Goal: Transaction & Acquisition: Purchase product/service

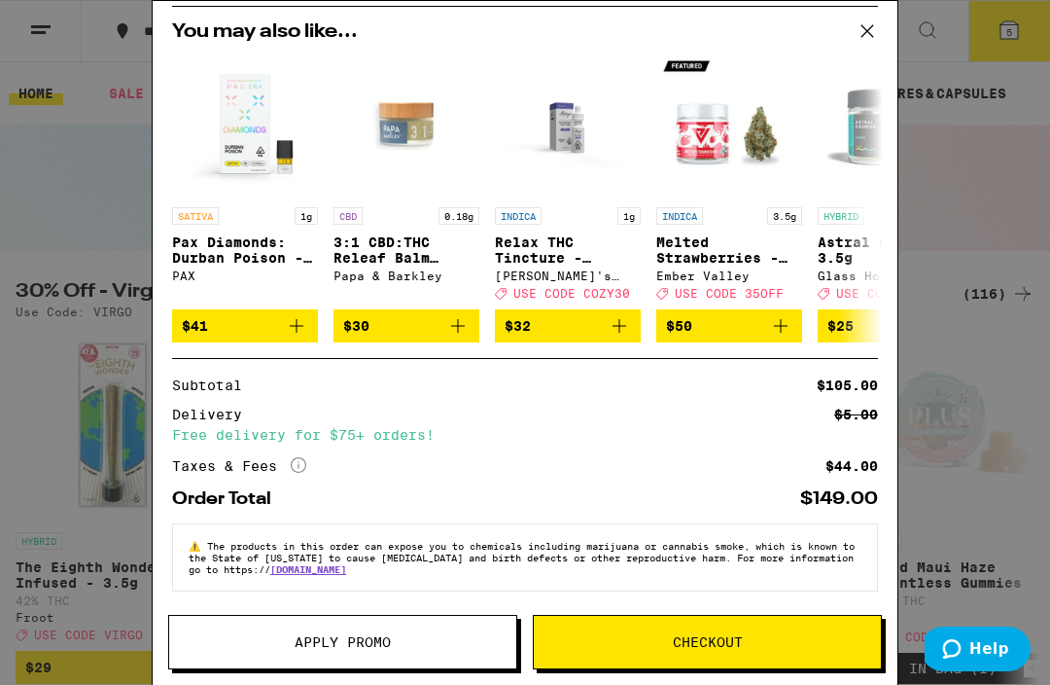
click at [752, 135] on img "Open page for Melted Strawberries - 3.5g from Ember Valley" at bounding box center [729, 125] width 146 height 146
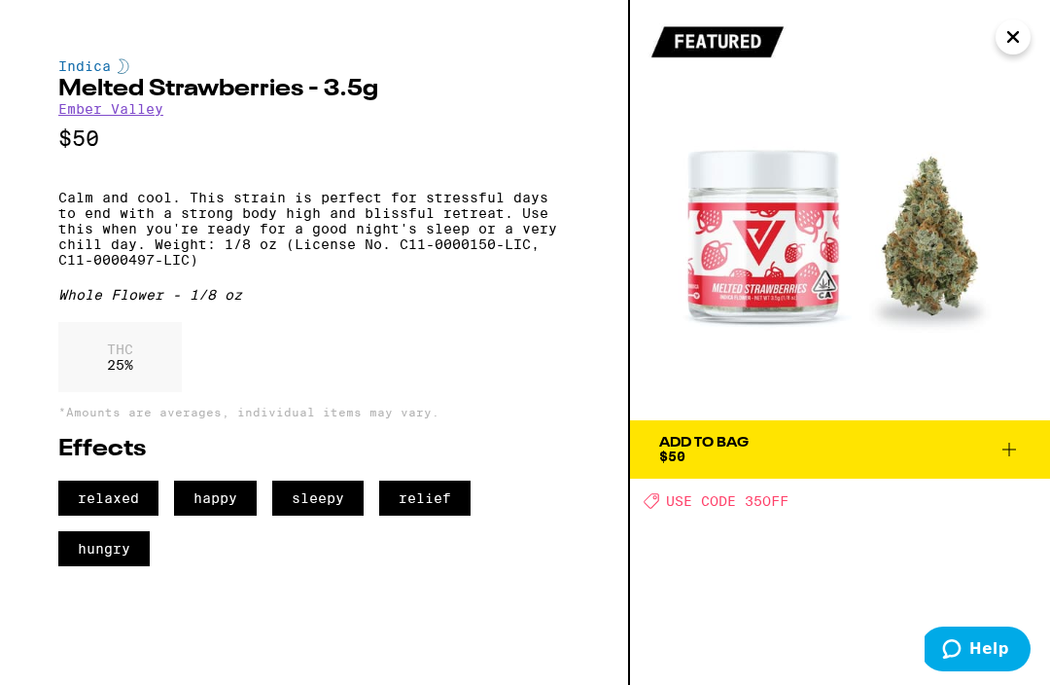
click at [1011, 51] on icon "Close" at bounding box center [1013, 36] width 23 height 29
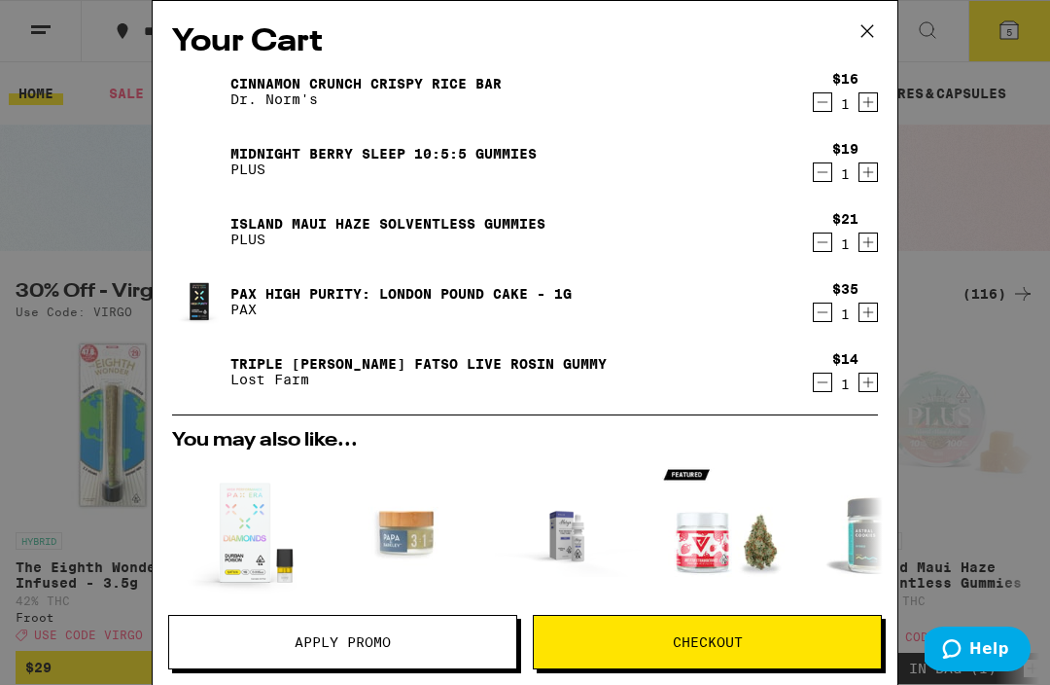
click at [460, 91] on link "Cinnamon Crunch Crispy Rice Bar" at bounding box center [365, 84] width 271 height 16
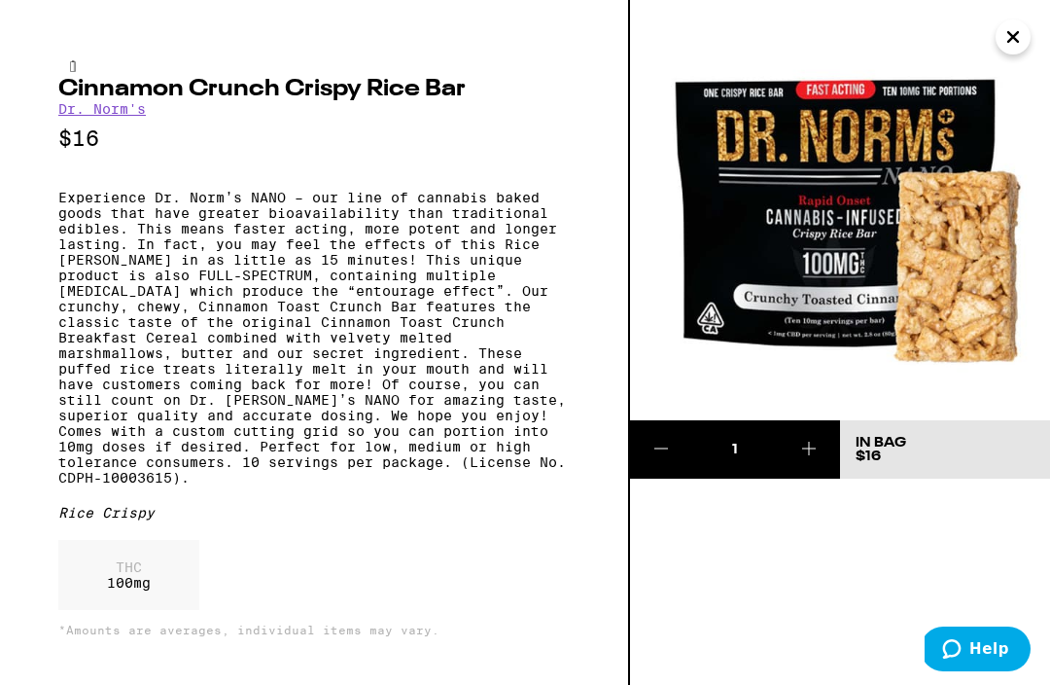
scroll to position [2, 0]
click at [1019, 43] on icon "Close" at bounding box center [1013, 36] width 23 height 29
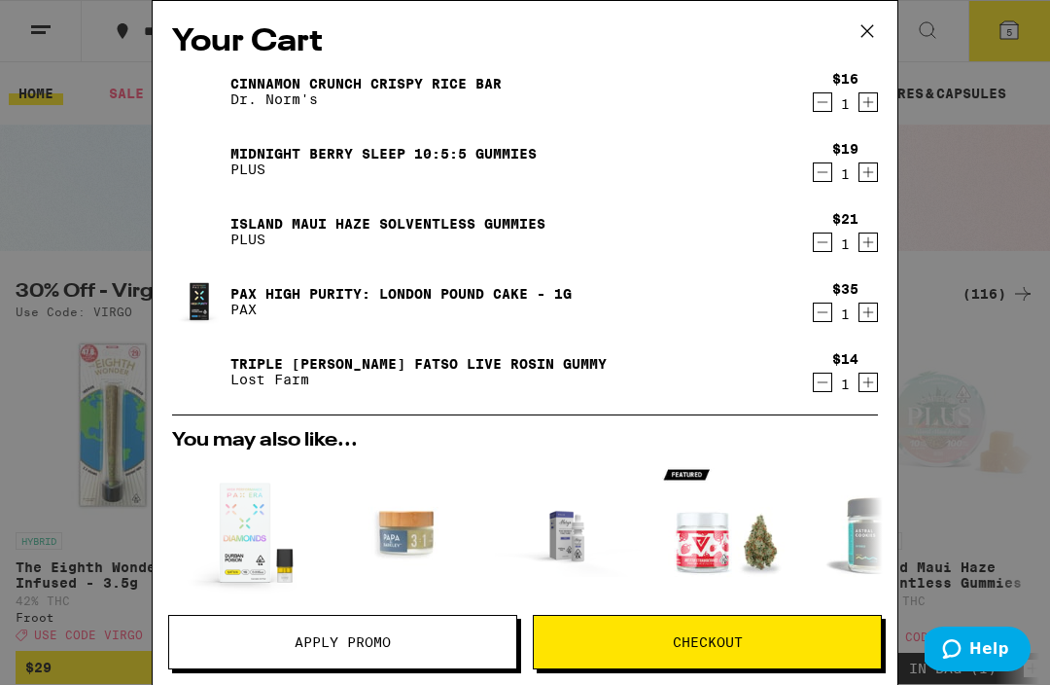
click at [526, 149] on link "Midnight Berry SLEEP 10:5:5 Gummies" at bounding box center [383, 154] width 306 height 16
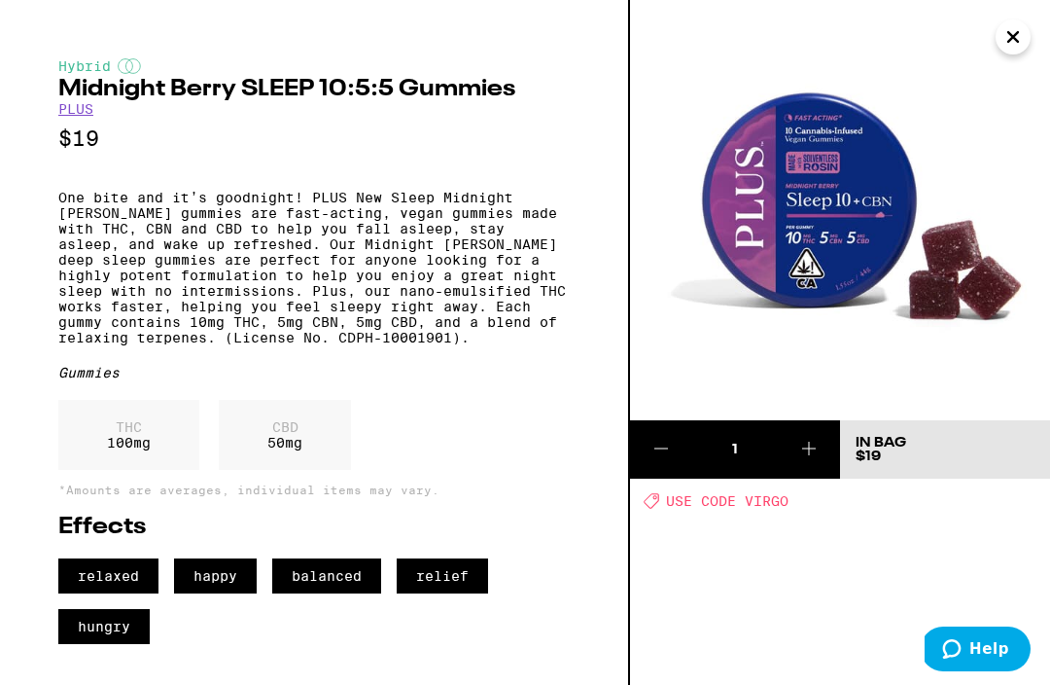
scroll to position [16, 0]
click at [1016, 36] on icon "Close" at bounding box center [1013, 36] width 23 height 29
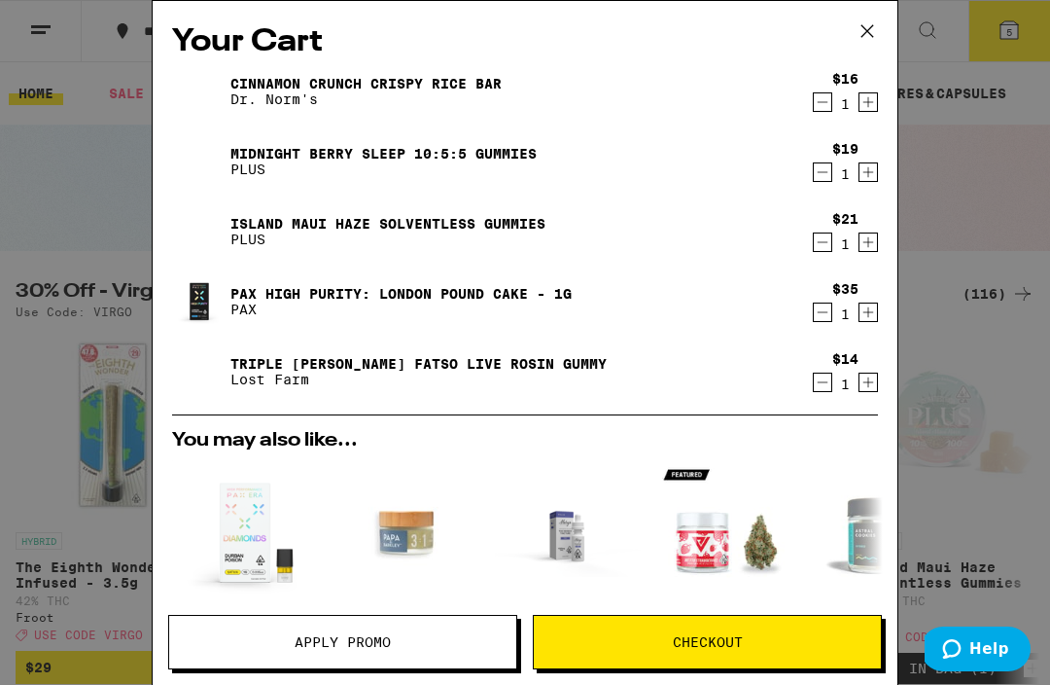
click at [533, 230] on link "Island Maui Haze Solventless Gummies" at bounding box center [387, 224] width 315 height 16
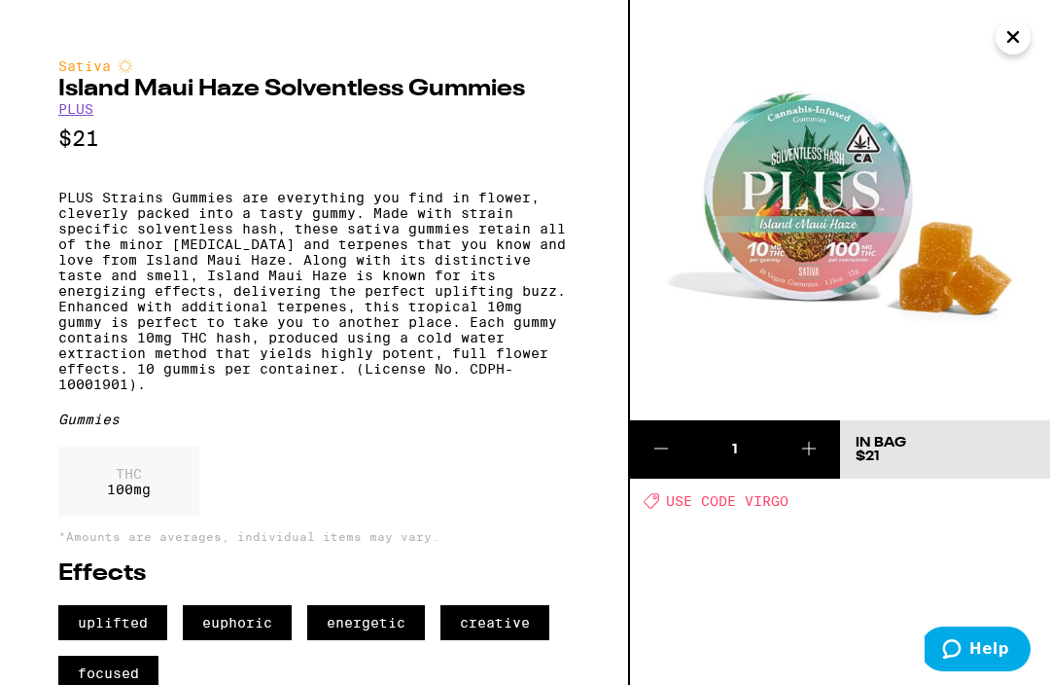
click at [1016, 41] on icon "Close" at bounding box center [1014, 37] width 10 height 10
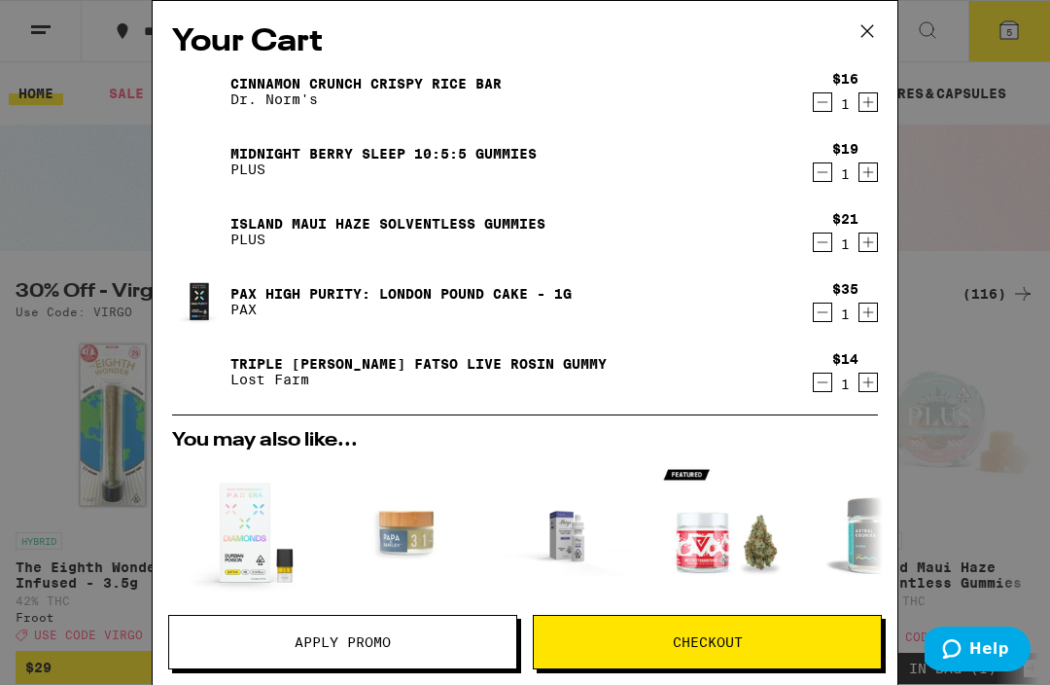
click at [407, 641] on span "Apply Promo" at bounding box center [342, 642] width 347 height 14
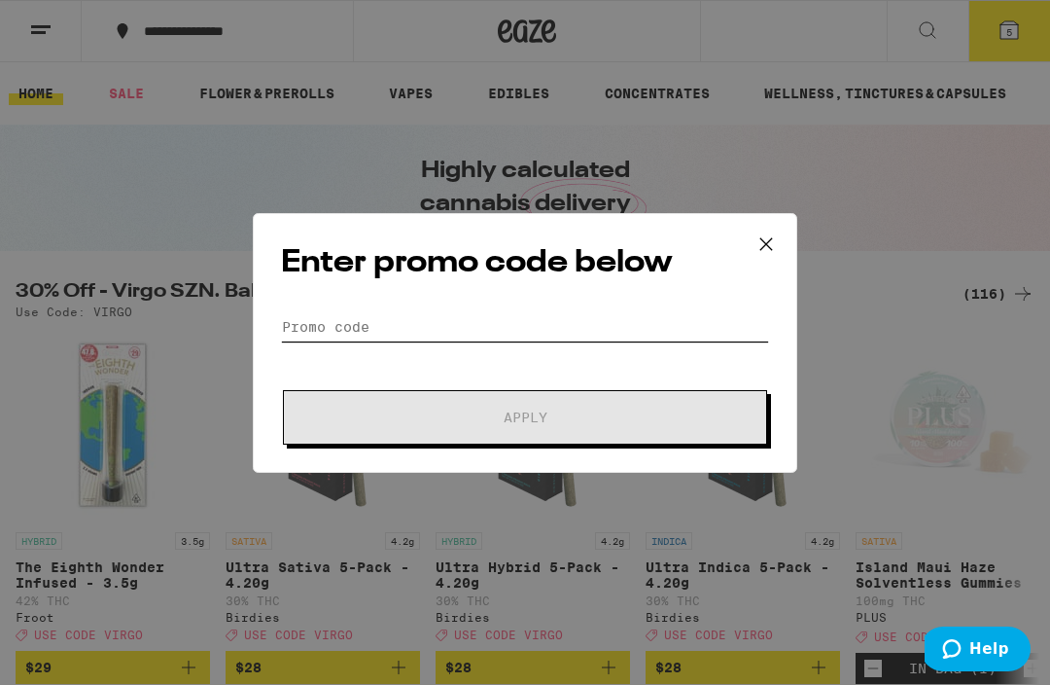
click at [494, 319] on input "Promo Code" at bounding box center [525, 326] width 488 height 29
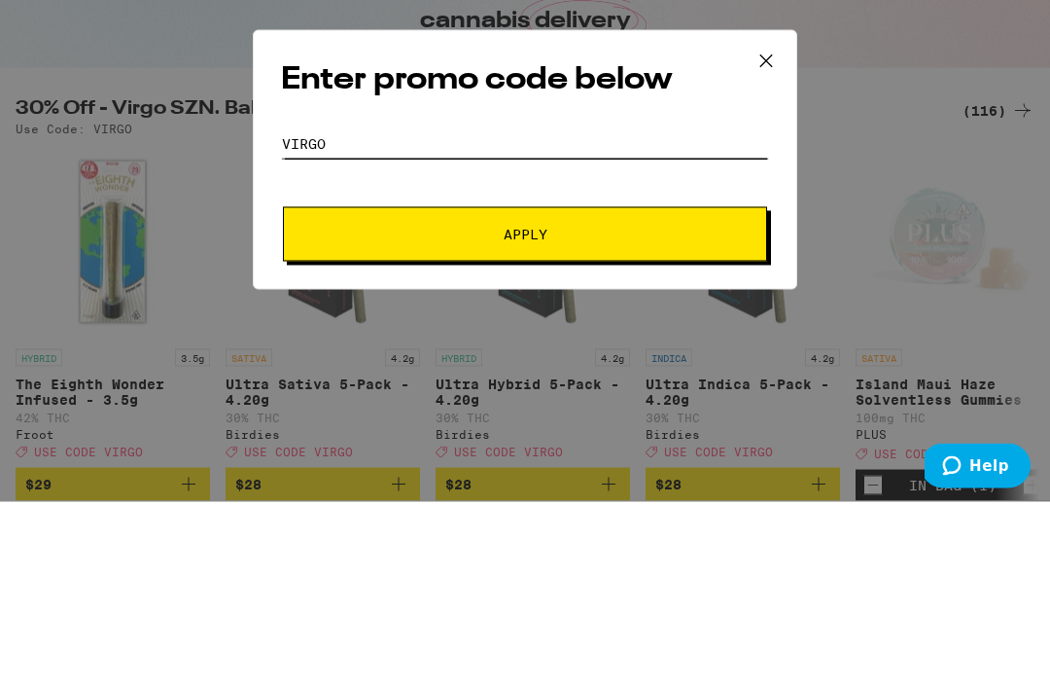
type input "Virgo"
click at [632, 410] on span "Apply" at bounding box center [525, 417] width 350 height 14
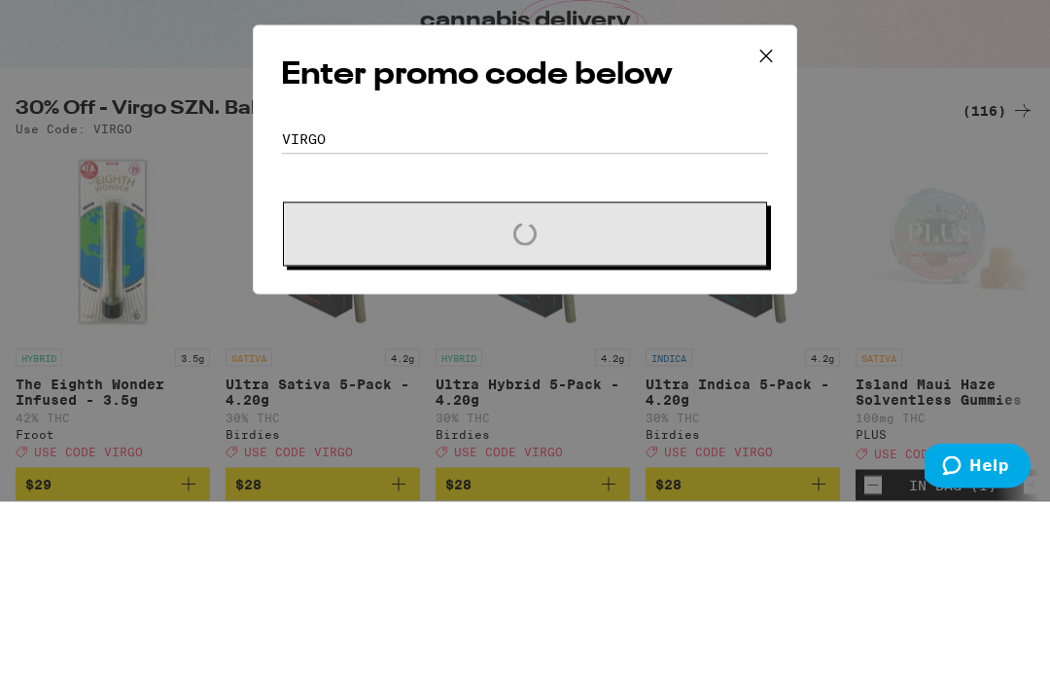
scroll to position [184, 0]
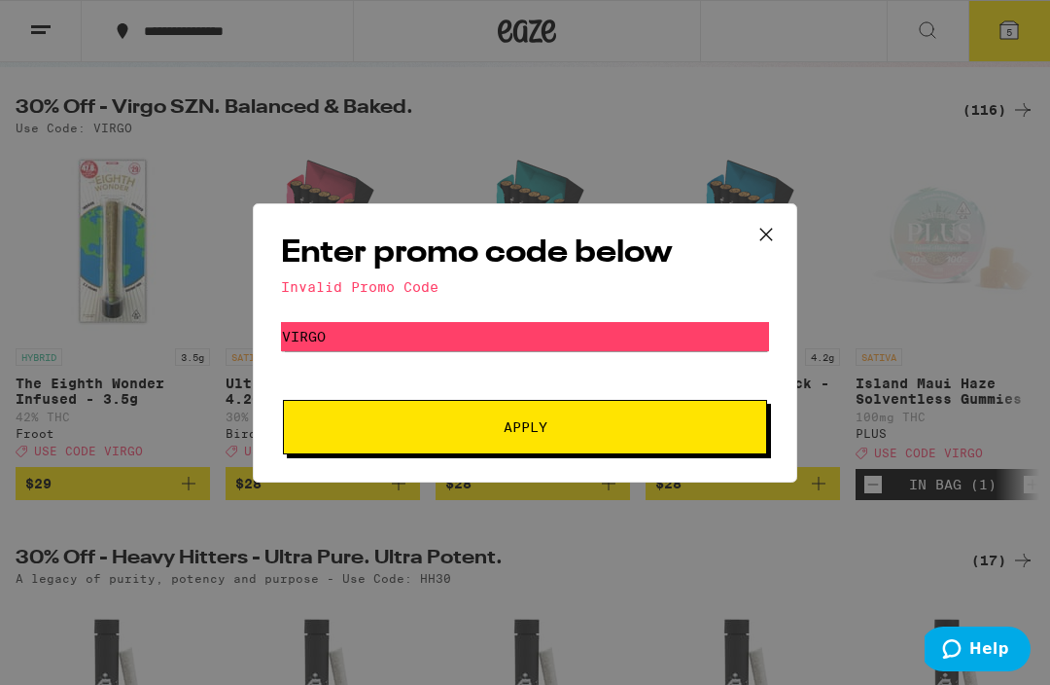
click at [769, 224] on icon at bounding box center [766, 234] width 29 height 29
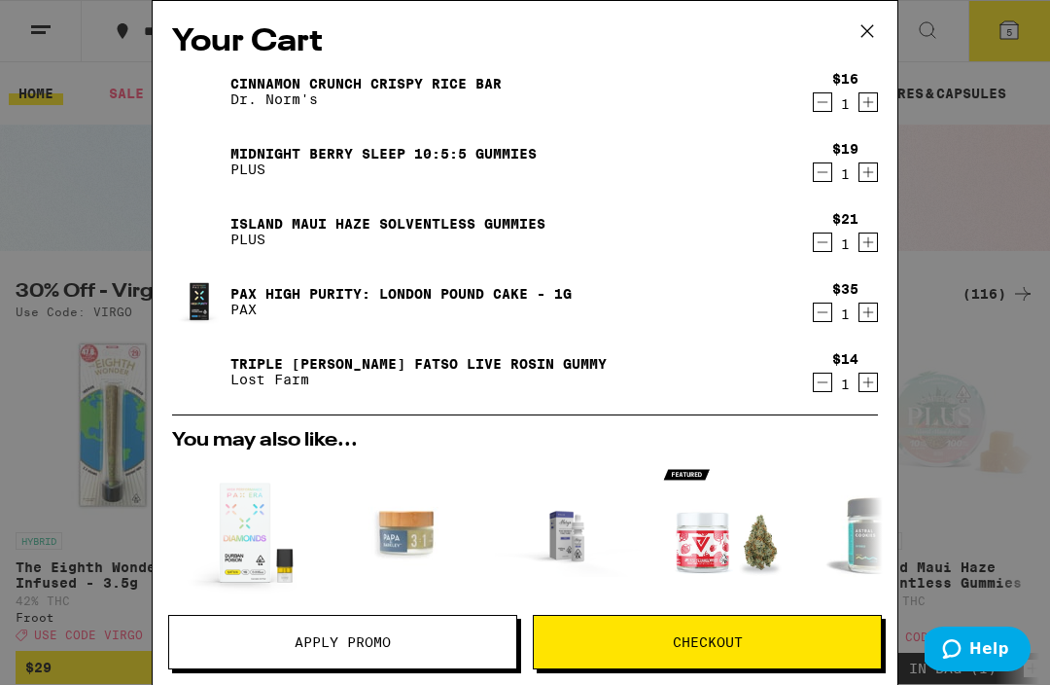
click at [572, 297] on link "Pax High Purity: London Pound Cake - 1g" at bounding box center [400, 294] width 341 height 16
click at [425, 636] on span "Apply Promo" at bounding box center [342, 642] width 347 height 14
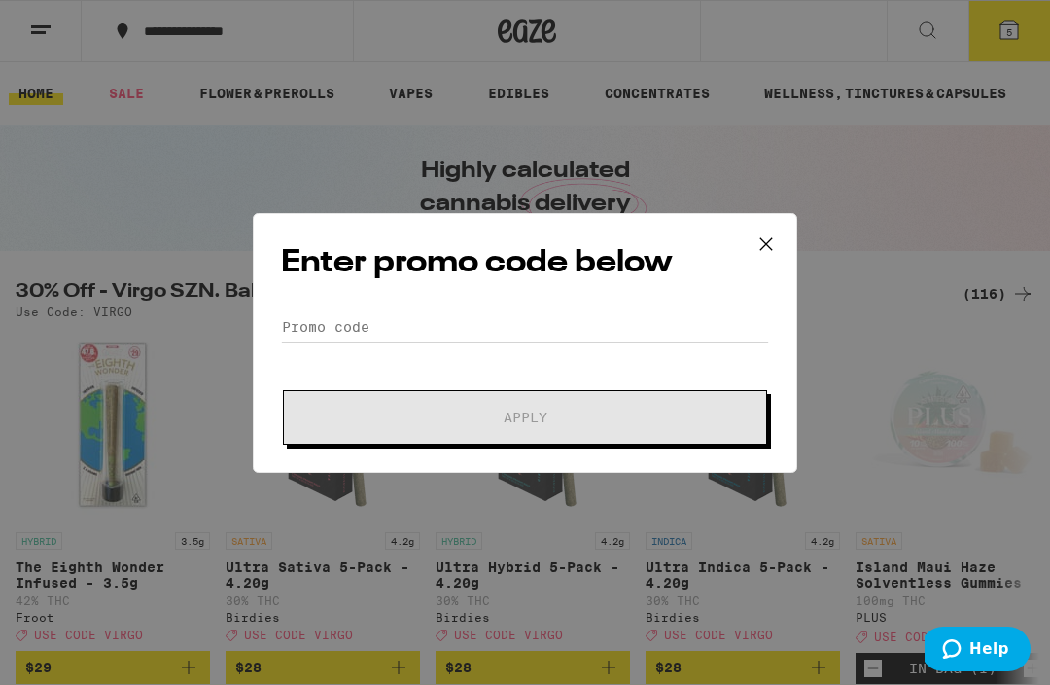
click at [600, 314] on input "Promo Code" at bounding box center [525, 326] width 488 height 29
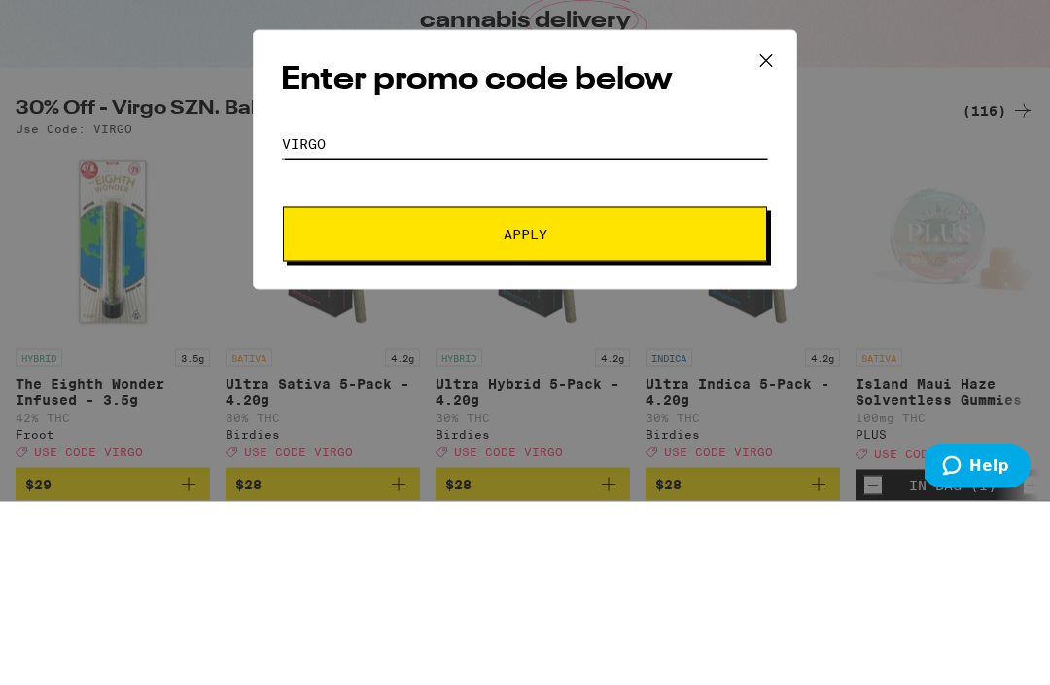
type input "Virgo"
click at [625, 410] on span "Apply" at bounding box center [525, 417] width 350 height 14
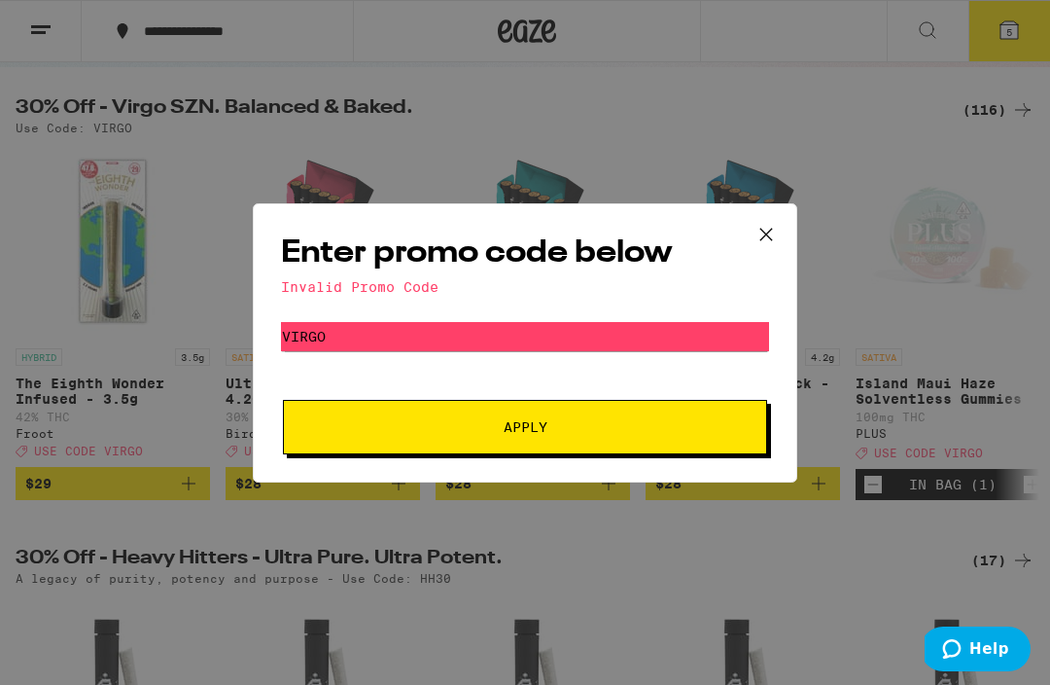
click at [767, 221] on icon at bounding box center [766, 234] width 29 height 29
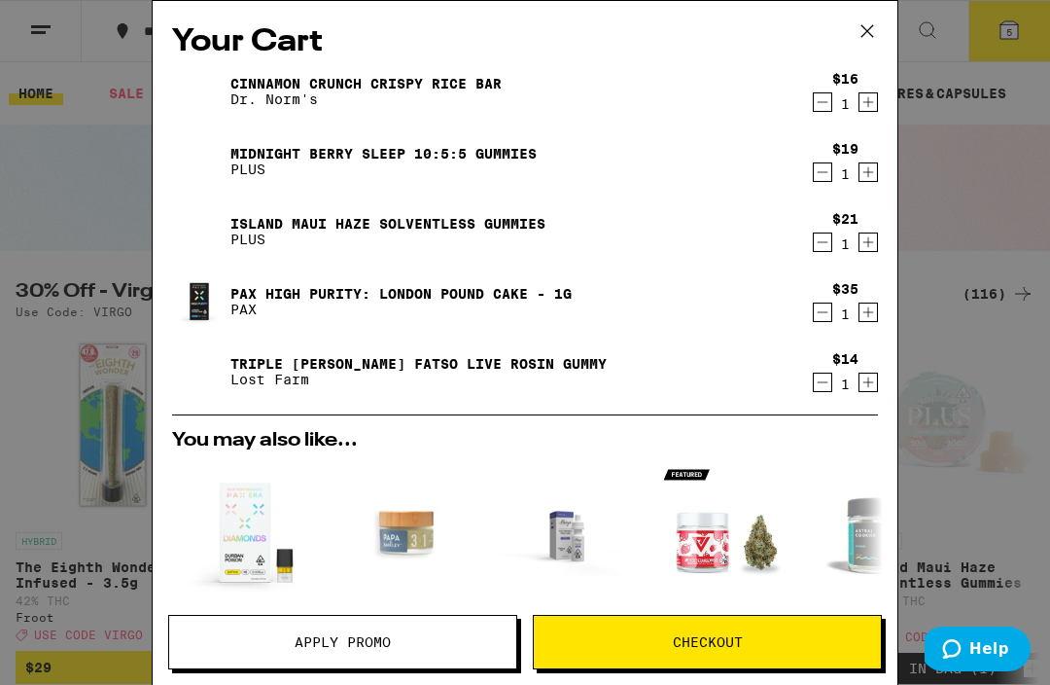
click at [982, 183] on div "Your Cart Cinnamon Crunch Crispy Rice Bar Dr. [PERSON_NAME]'s $16 1 Midnight [P…" at bounding box center [525, 342] width 1050 height 685
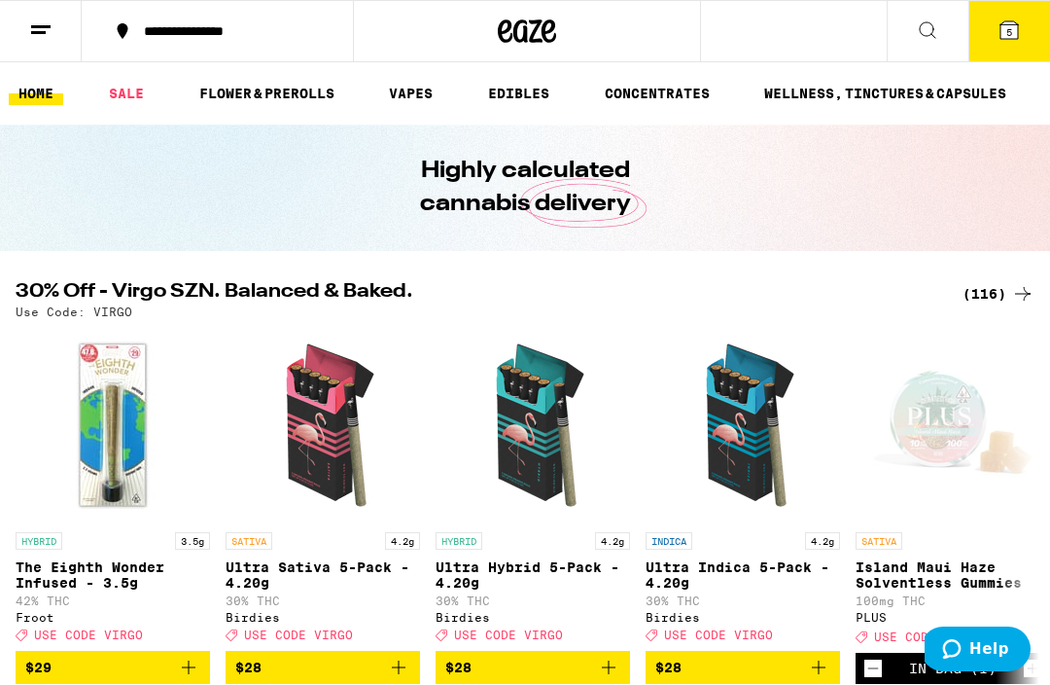
click at [123, 92] on link "SALE" at bounding box center [126, 93] width 54 height 23
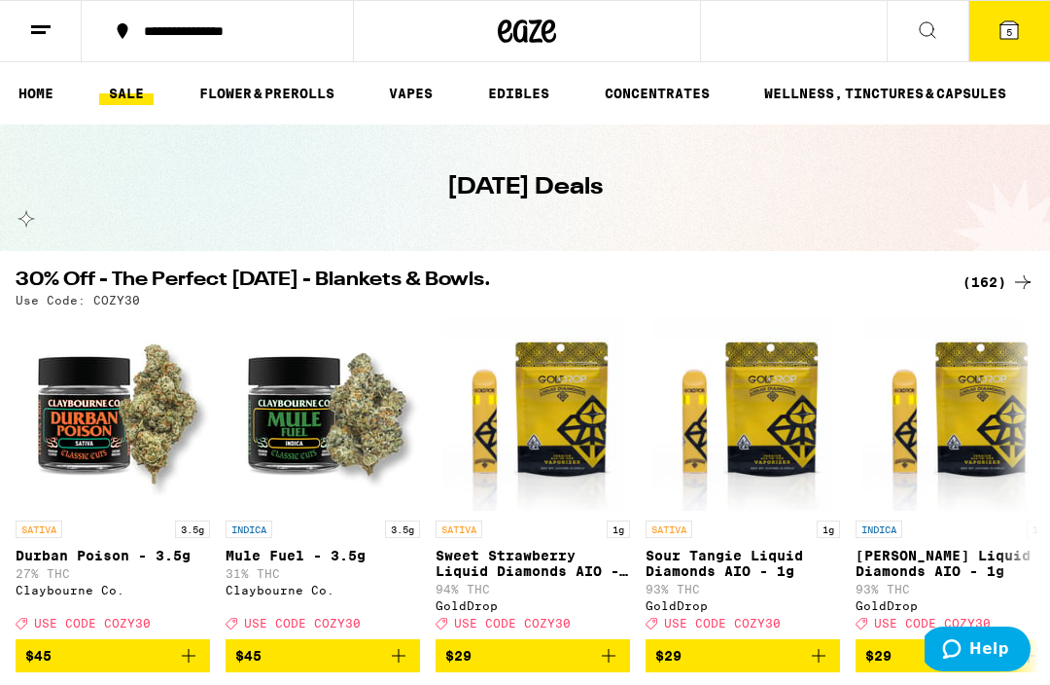
click at [1035, 270] on div "30% Off - The Perfect [DATE] - Blankets & Bowls. (162) Use Code: COZY30" at bounding box center [525, 288] width 1050 height 36
click at [1028, 280] on icon at bounding box center [1022, 281] width 23 height 23
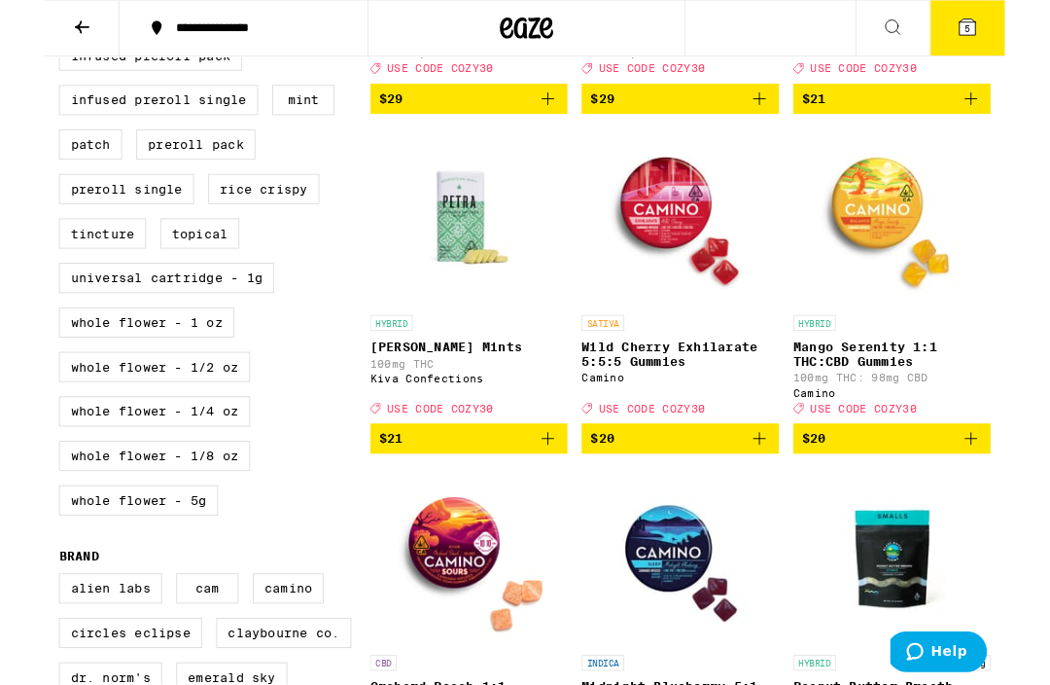
scroll to position [888, 0]
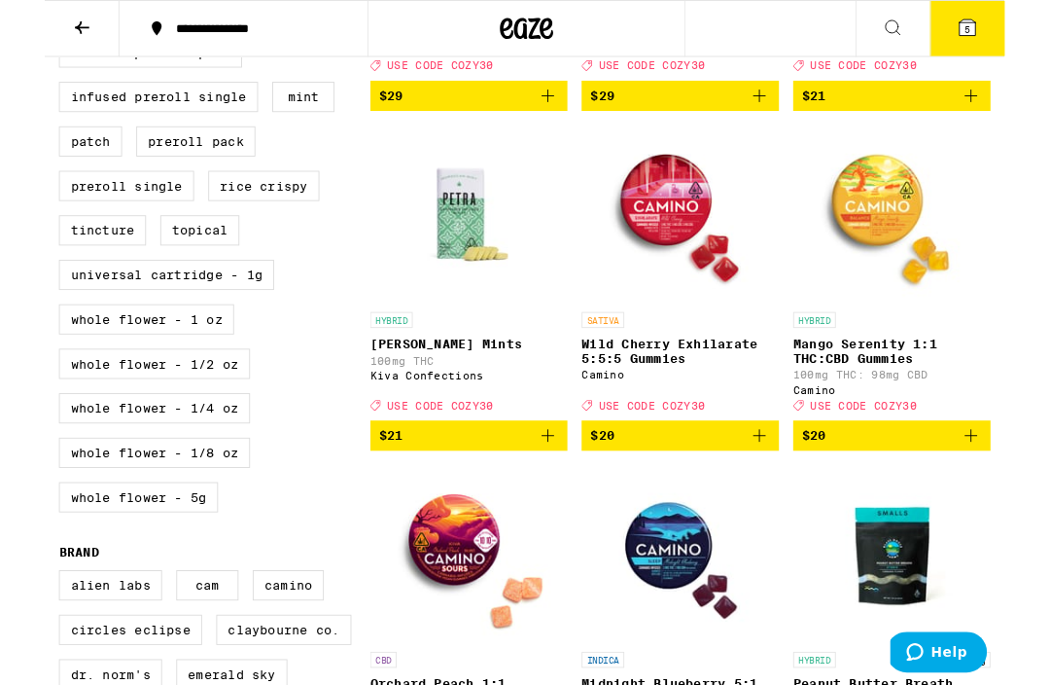
click at [737, 400] on p "Wild Cherry Exhilarate 5:5:5 Gummies" at bounding box center [695, 384] width 216 height 31
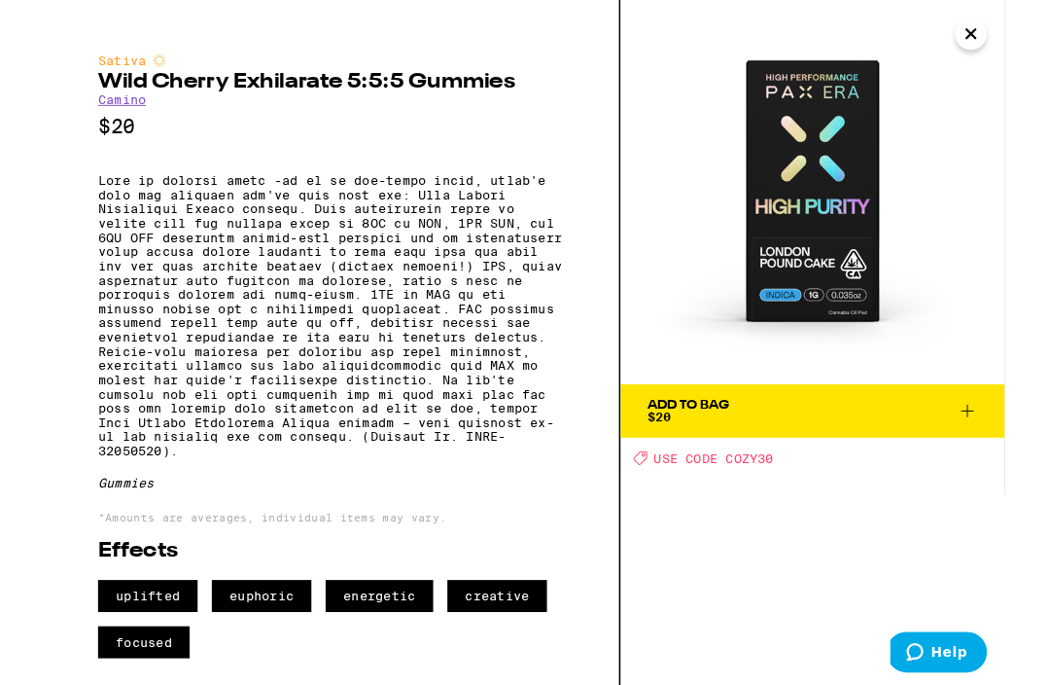
click at [1019, 43] on icon "Close" at bounding box center [1013, 36] width 23 height 29
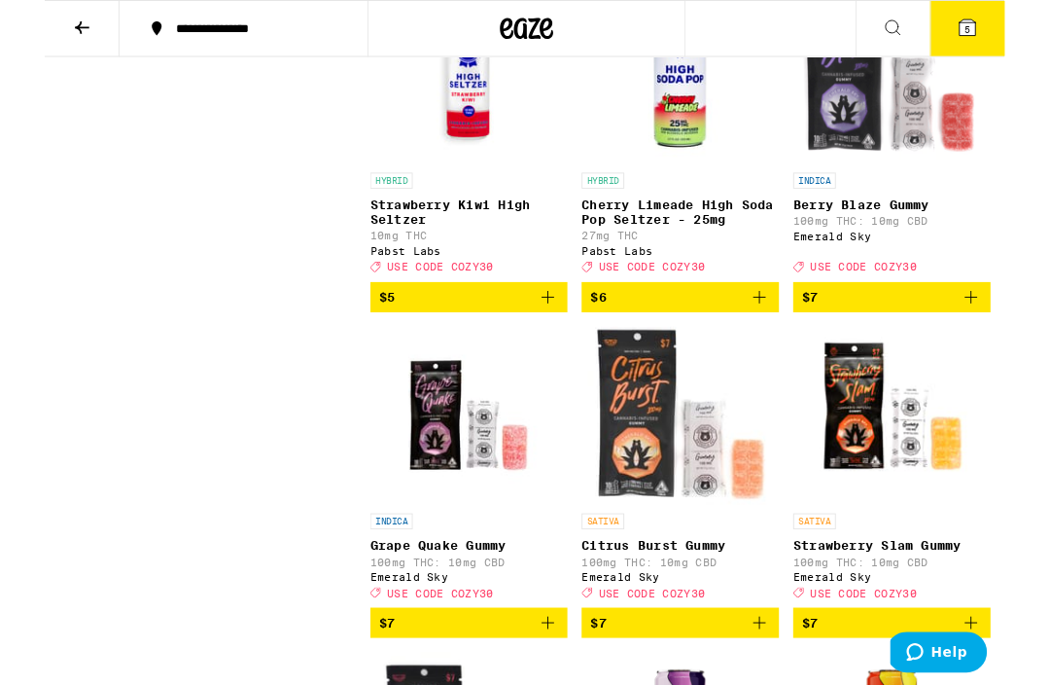
scroll to position [2152, 0]
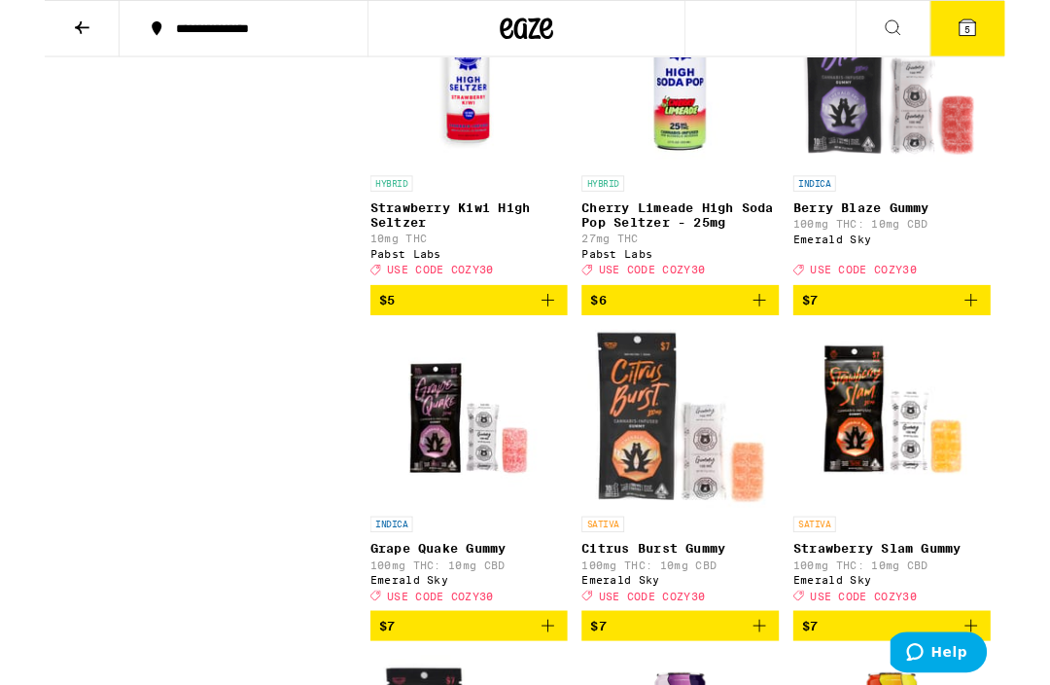
click at [845, 209] on p "INDICA" at bounding box center [842, 201] width 47 height 18
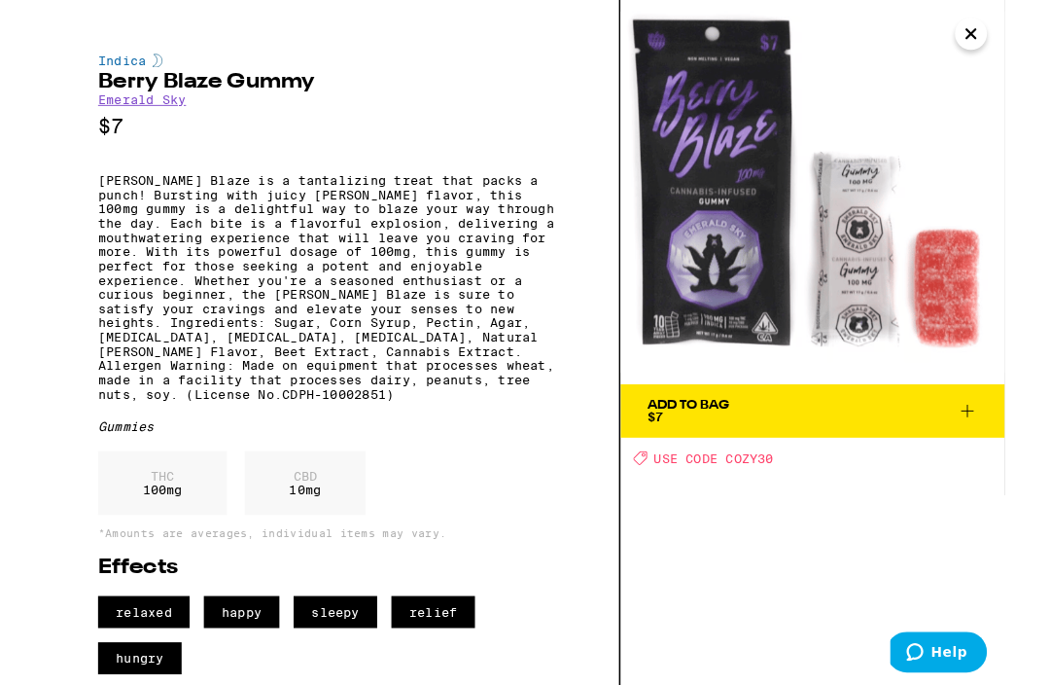
scroll to position [2255, 0]
click at [1037, 34] on img at bounding box center [840, 210] width 420 height 420
click at [833, 436] on span "Add To Bag $7" at bounding box center [840, 449] width 362 height 27
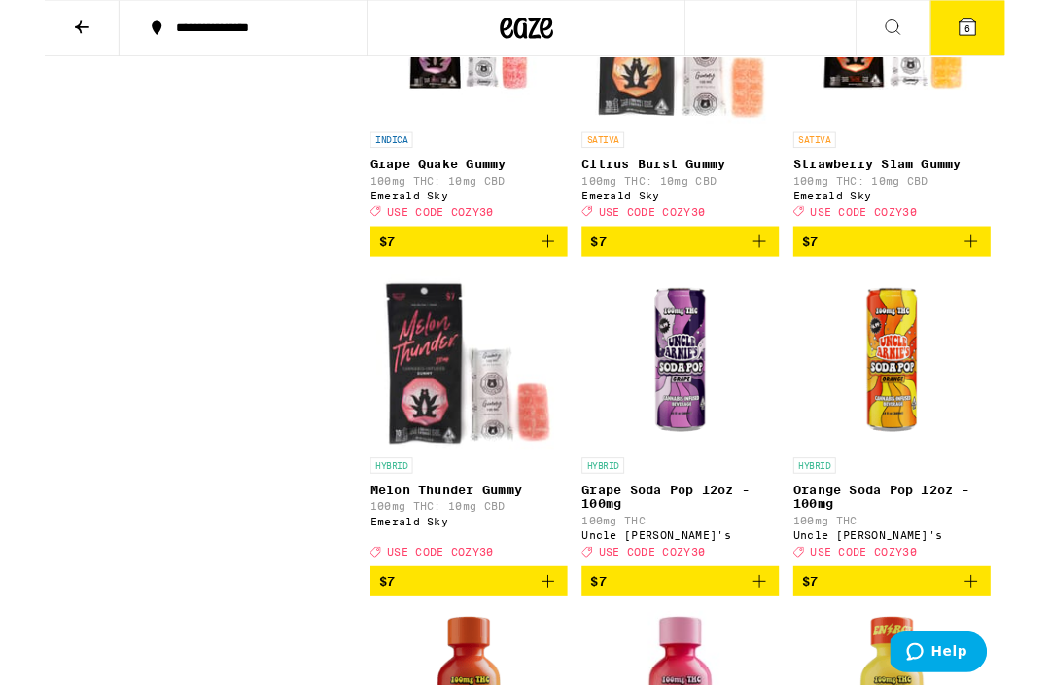
scroll to position [2582, 0]
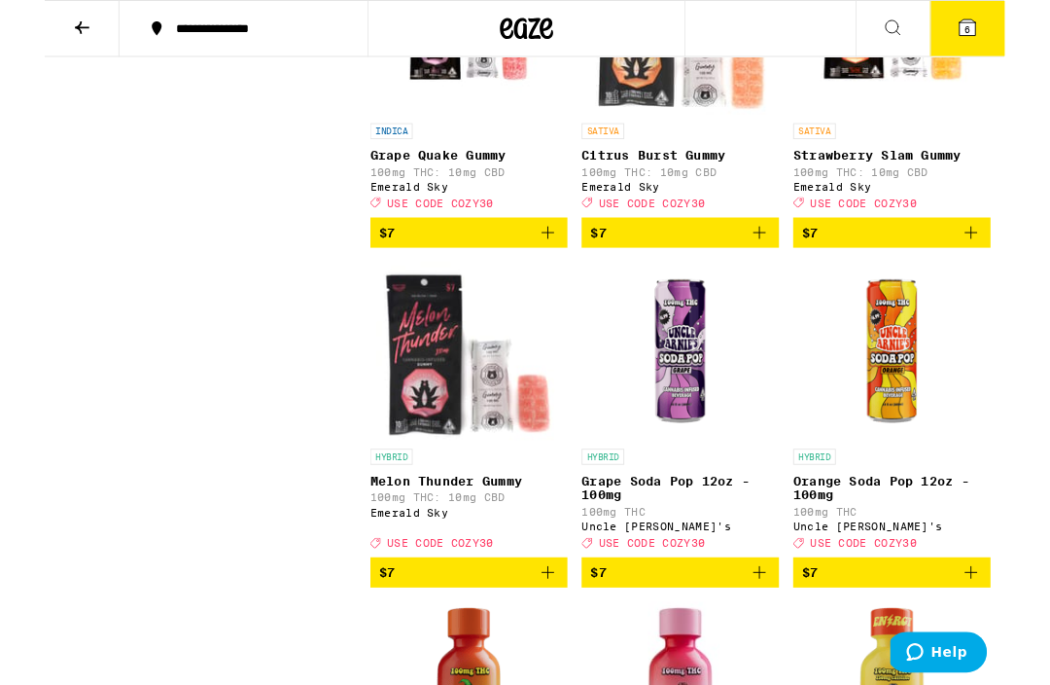
click at [783, 266] on icon "Add to bag" at bounding box center [781, 253] width 23 height 23
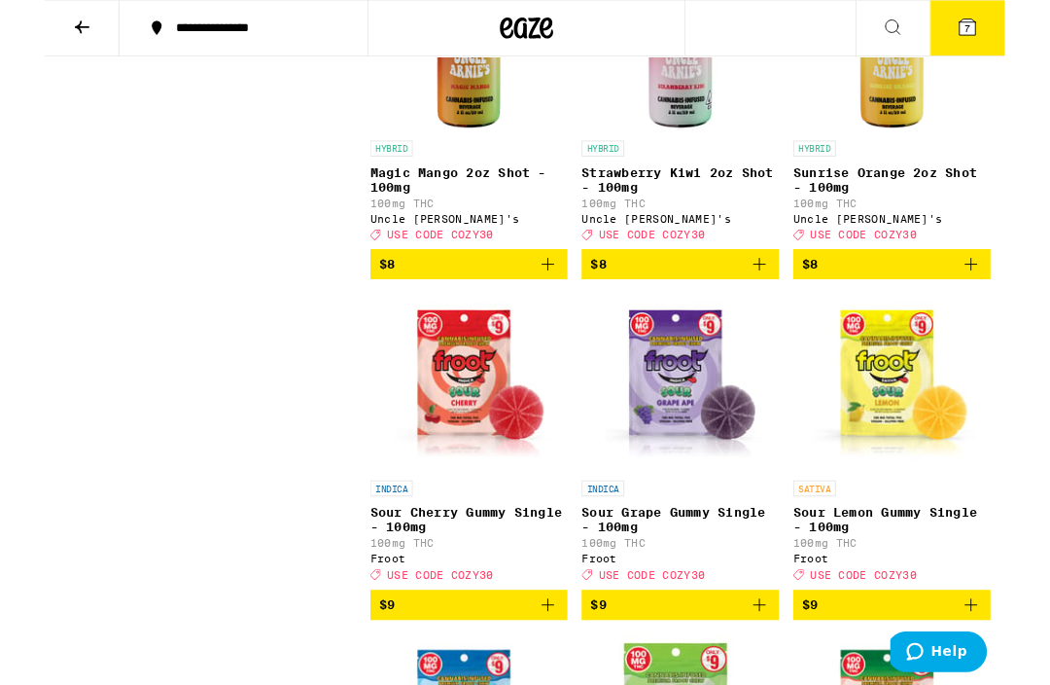
scroll to position [3302, 0]
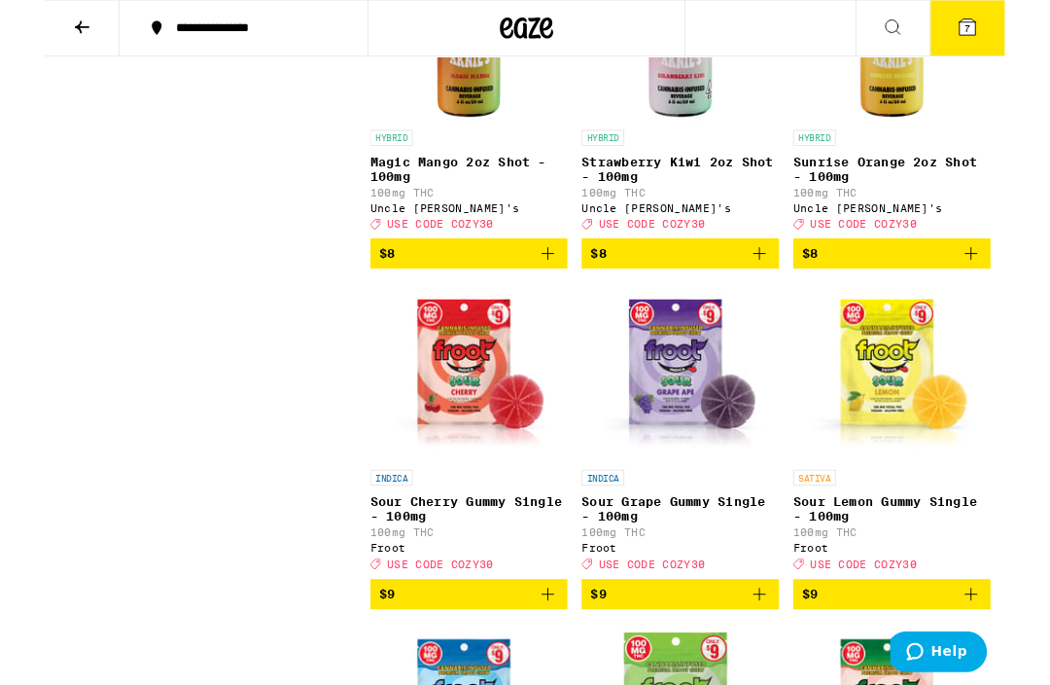
click at [951, 289] on span "$8" at bounding box center [927, 277] width 196 height 23
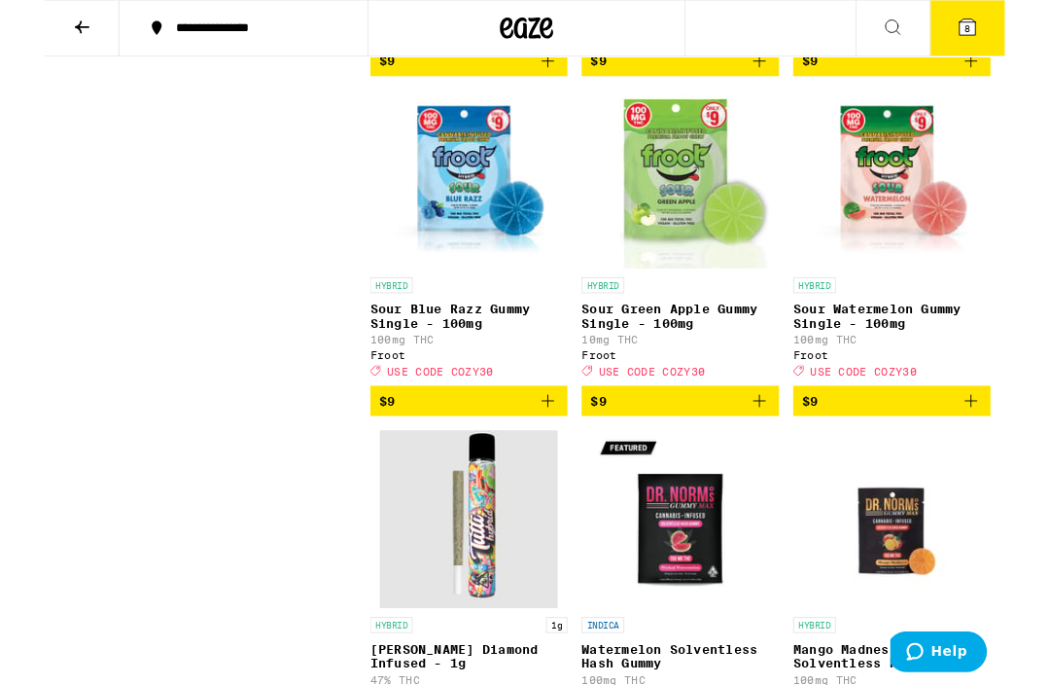
scroll to position [3885, 0]
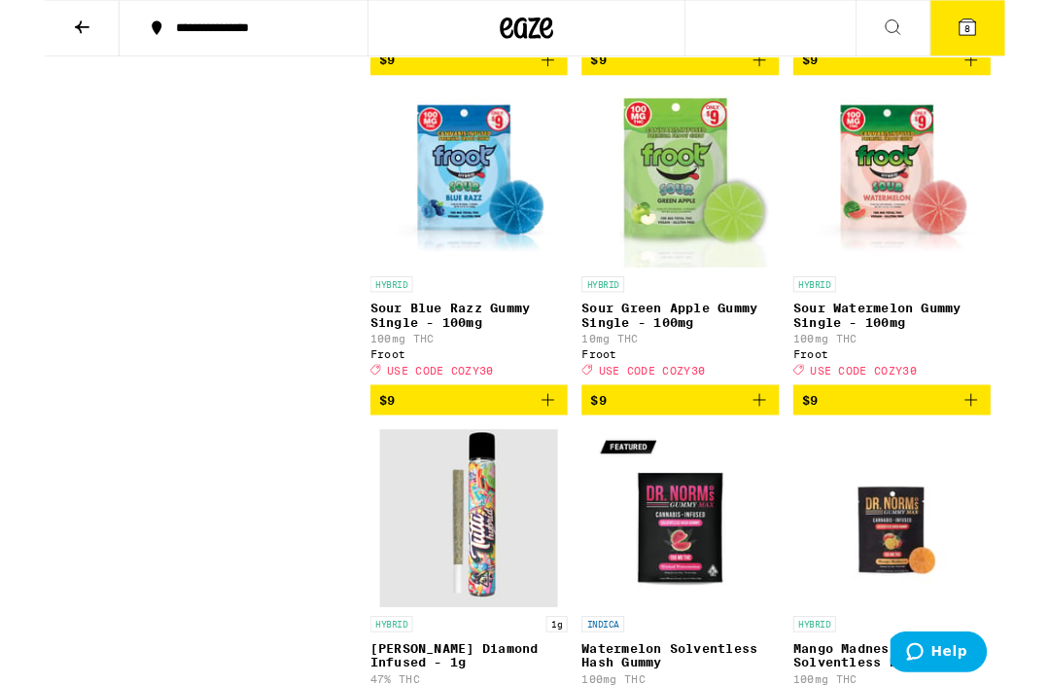
click at [962, 449] on span "$9" at bounding box center [927, 437] width 196 height 23
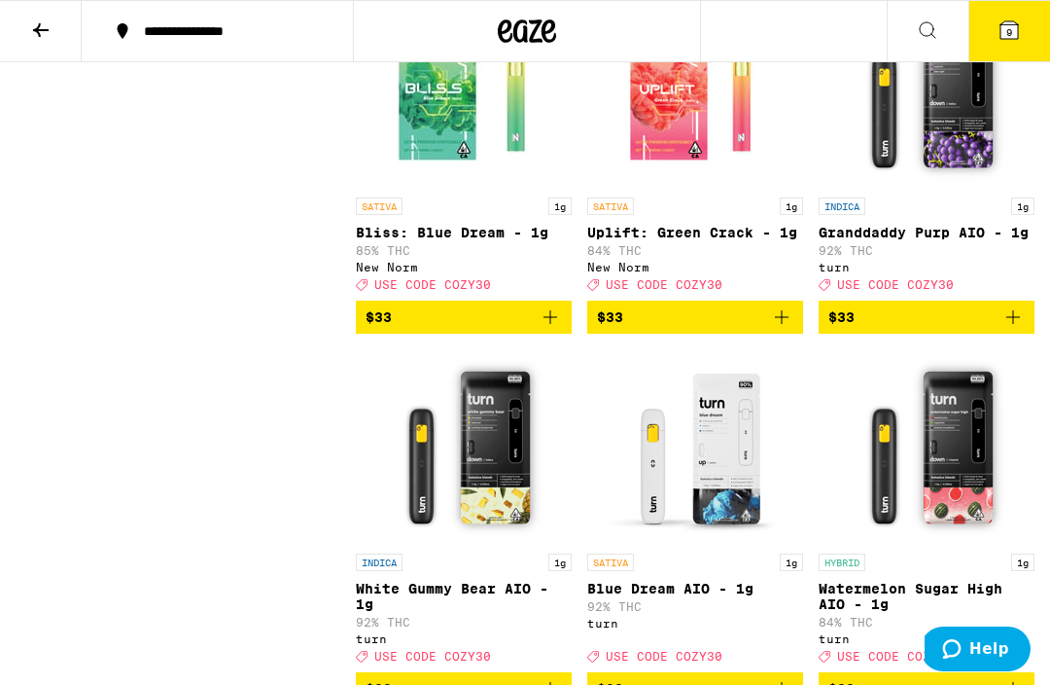
scroll to position [14027, 0]
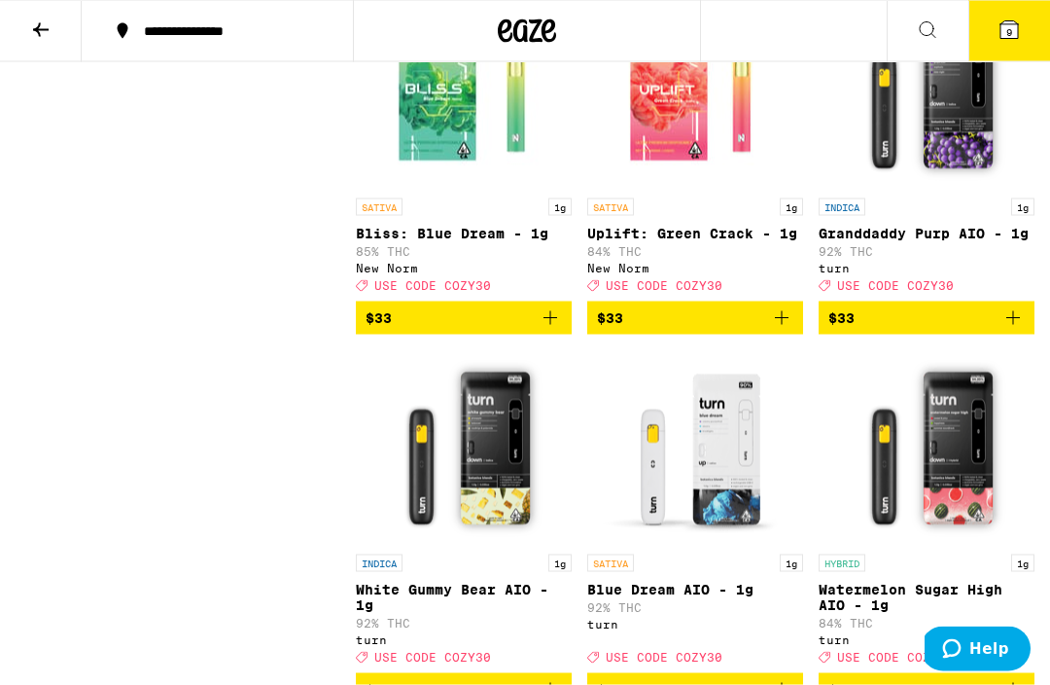
click at [1015, 21] on icon at bounding box center [1010, 30] width 18 height 18
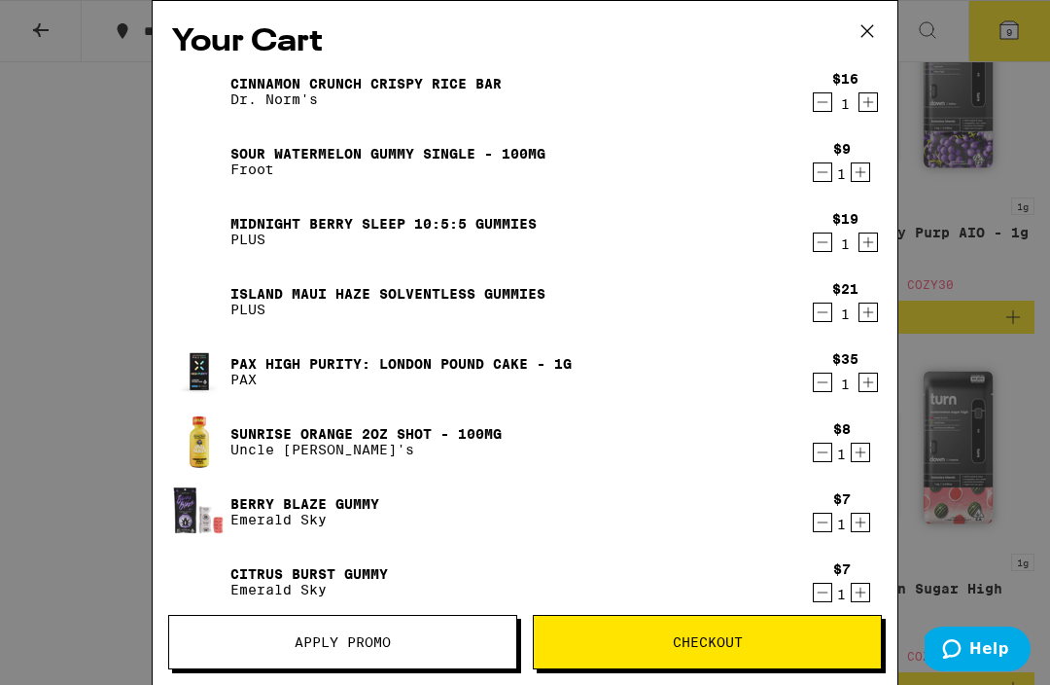
click at [545, 371] on link "Pax High Purity: London Pound Cake - 1g" at bounding box center [400, 364] width 341 height 16
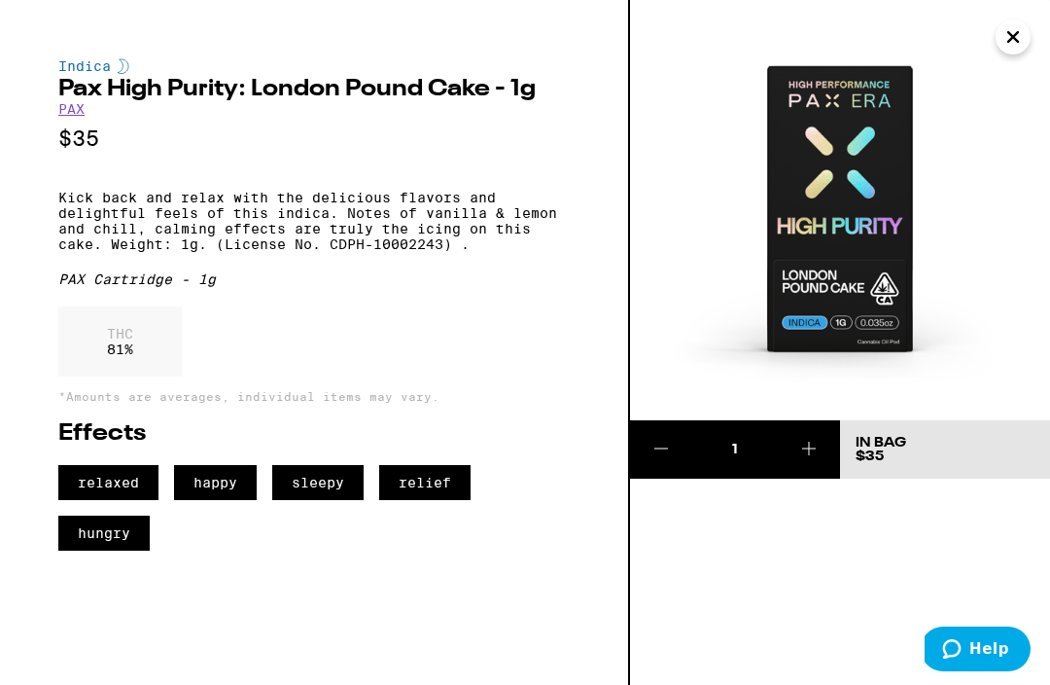
click at [655, 443] on icon at bounding box center [661, 448] width 23 height 23
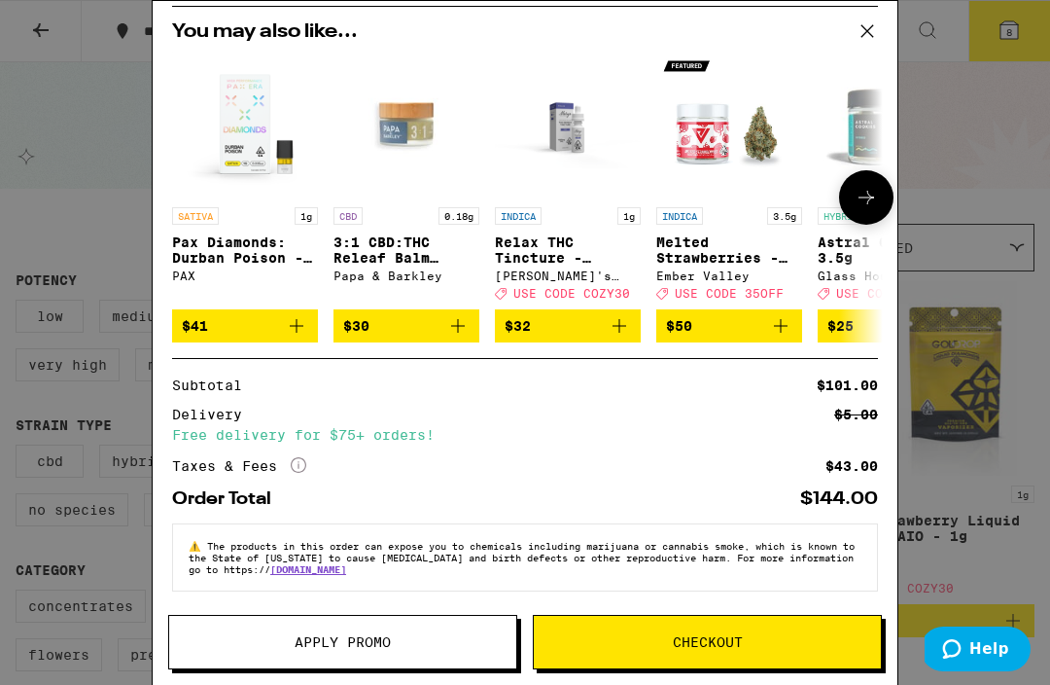
scroll to position [642, 0]
click at [461, 629] on button "Apply Promo" at bounding box center [342, 642] width 349 height 54
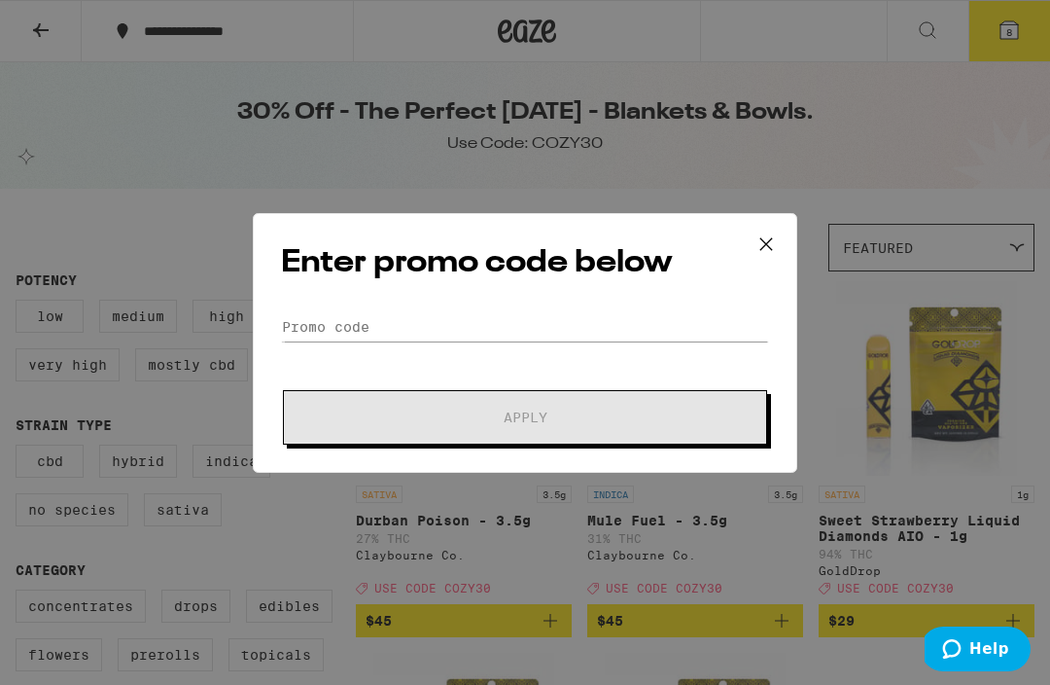
click at [635, 303] on div "Enter promo code below Promo Code Apply" at bounding box center [525, 343] width 545 height 260
click at [434, 312] on input "Promo Code" at bounding box center [525, 326] width 488 height 29
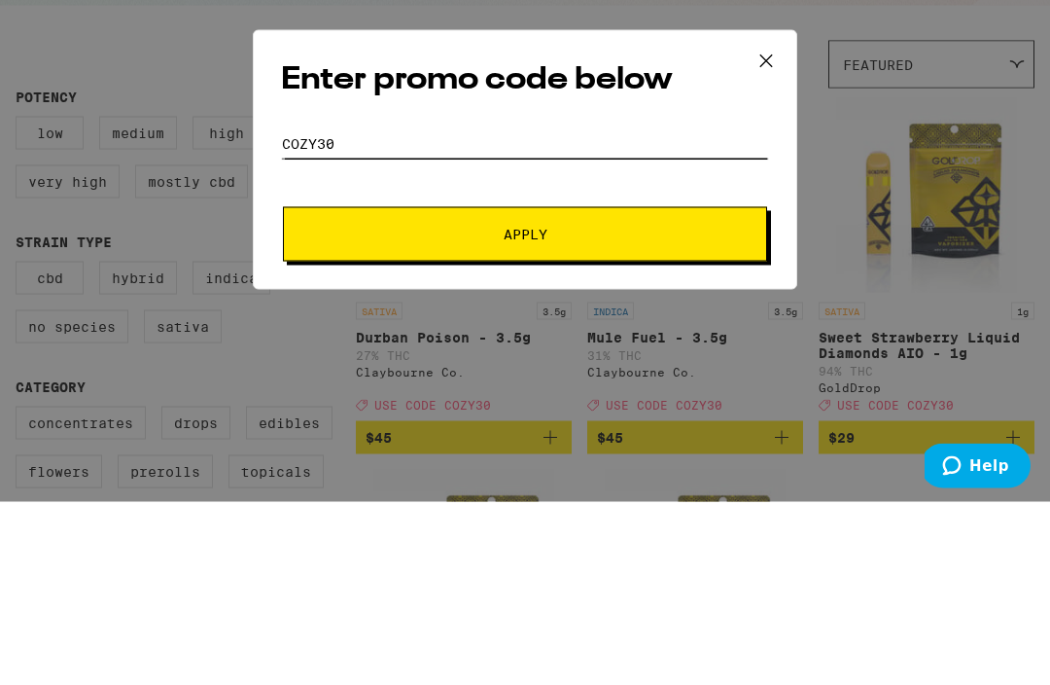
type input "Cozy30"
click at [647, 390] on button "Apply" at bounding box center [525, 417] width 484 height 54
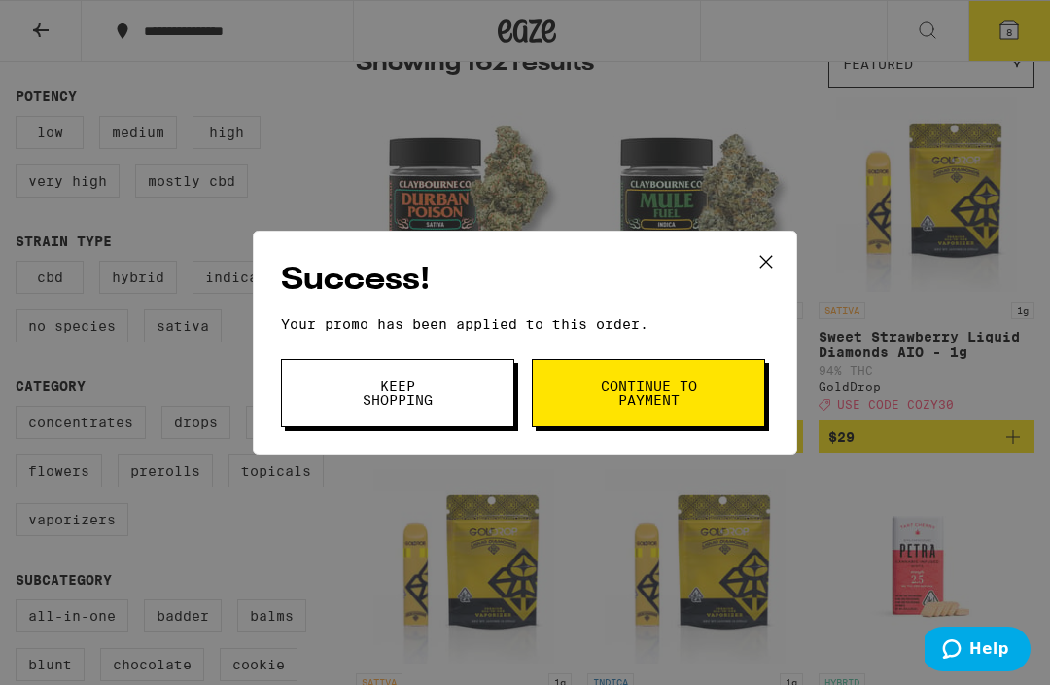
click at [715, 394] on button "Continue to payment" at bounding box center [648, 393] width 233 height 68
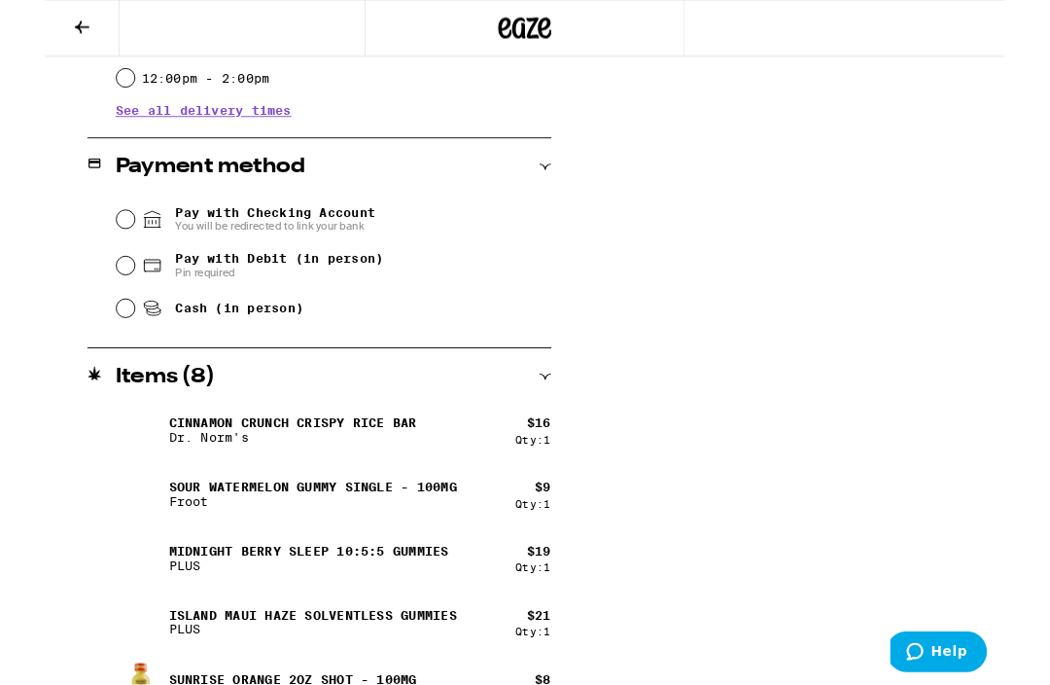
scroll to position [757, 0]
click at [94, 345] on input "Cash (in person)" at bounding box center [88, 336] width 19 height 19
radio input "true"
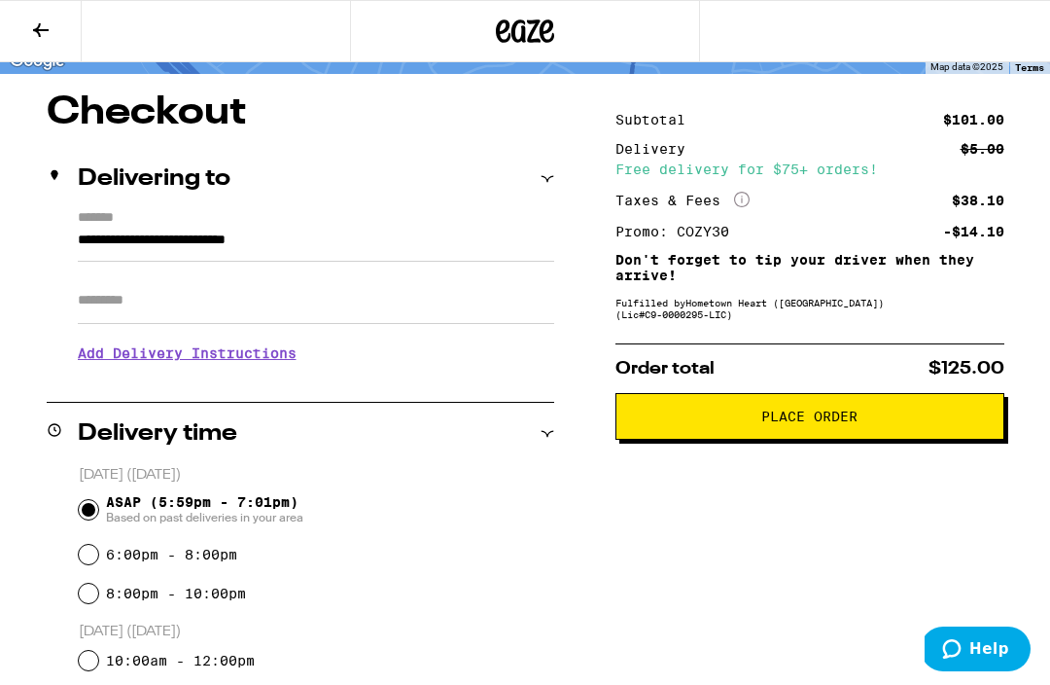
scroll to position [141, 0]
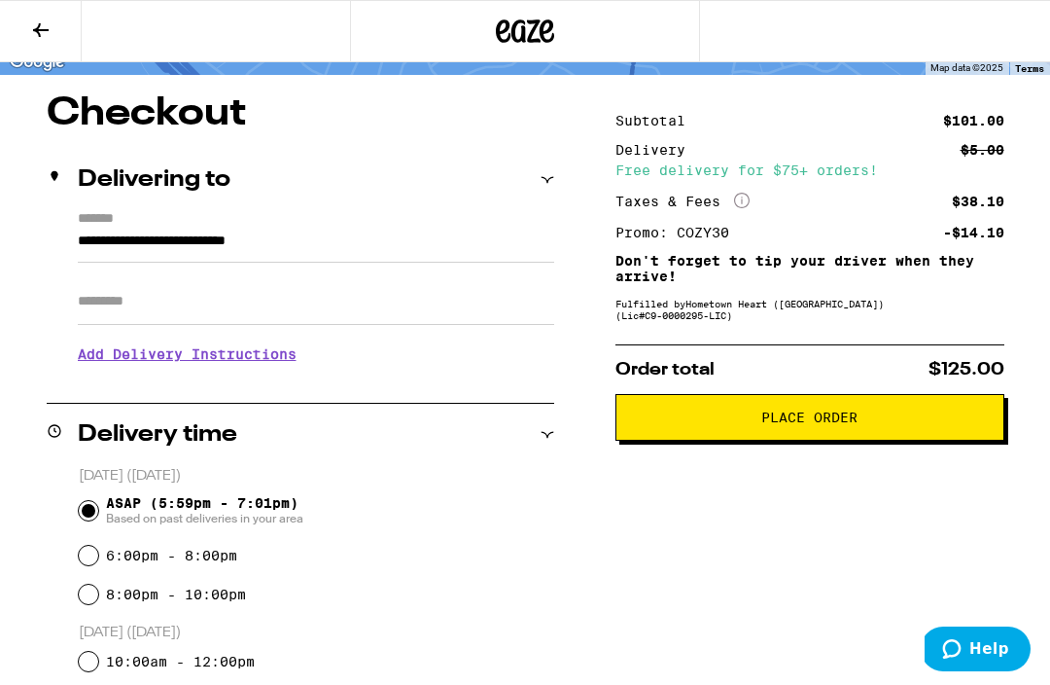
click at [872, 424] on span "Place Order" at bounding box center [810, 417] width 356 height 14
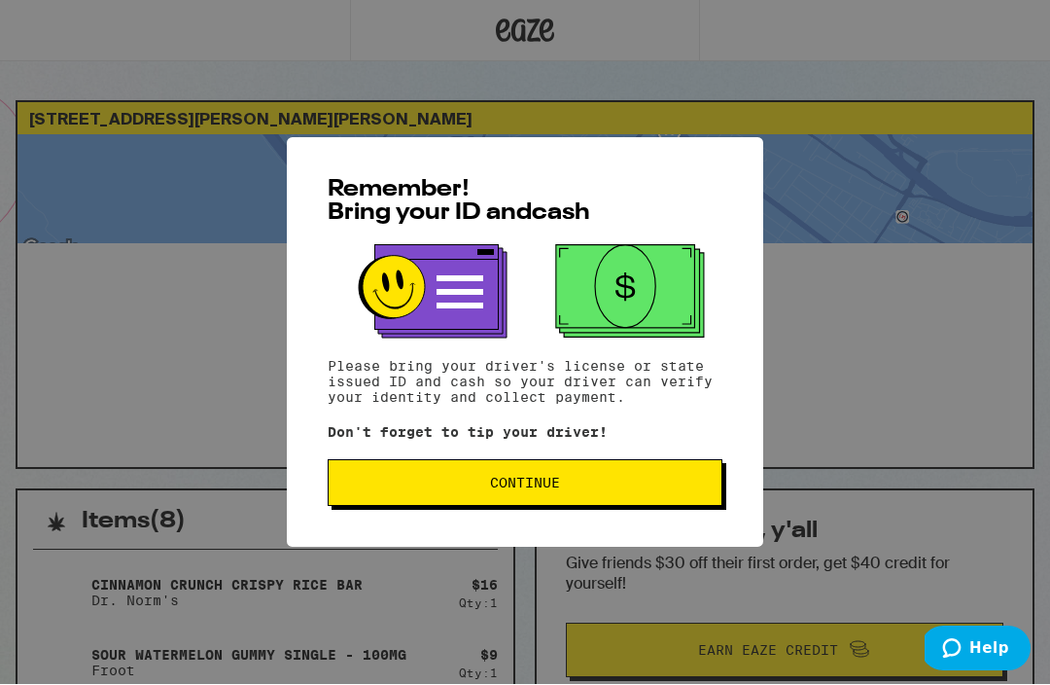
scroll to position [1, 0]
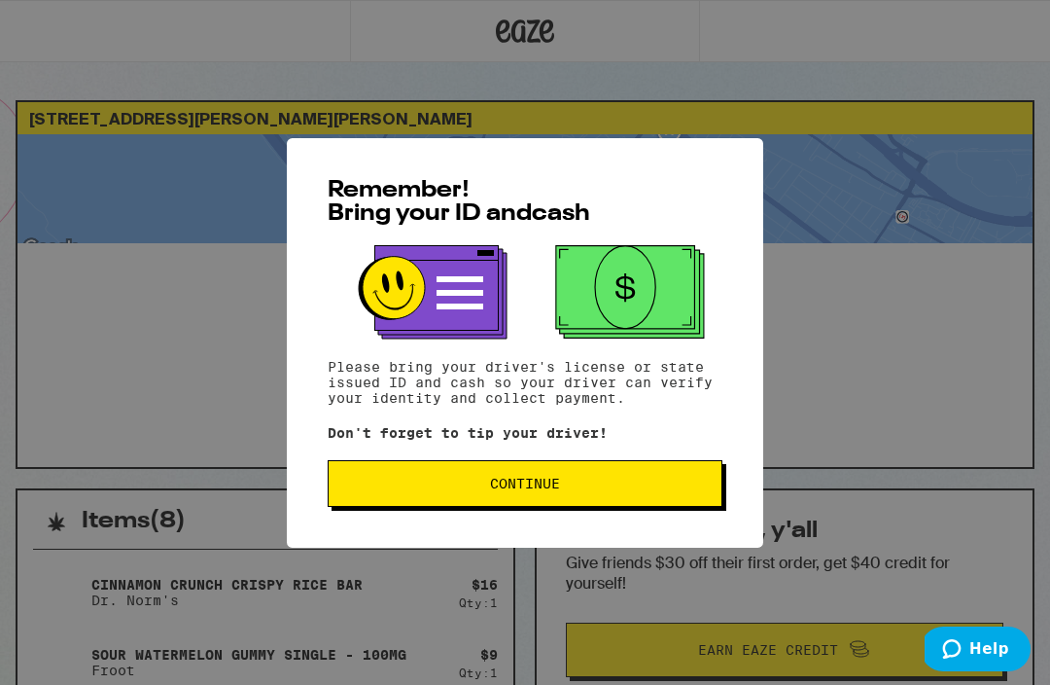
click at [666, 490] on span "Continue" at bounding box center [525, 484] width 362 height 14
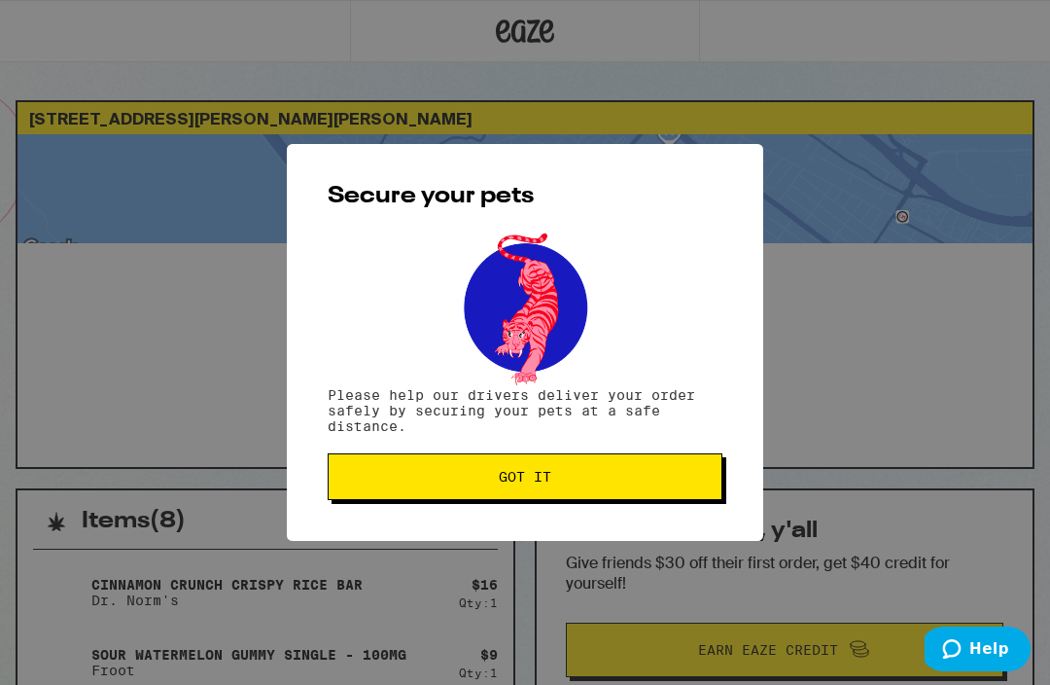
click at [652, 483] on span "Got it" at bounding box center [525, 477] width 362 height 14
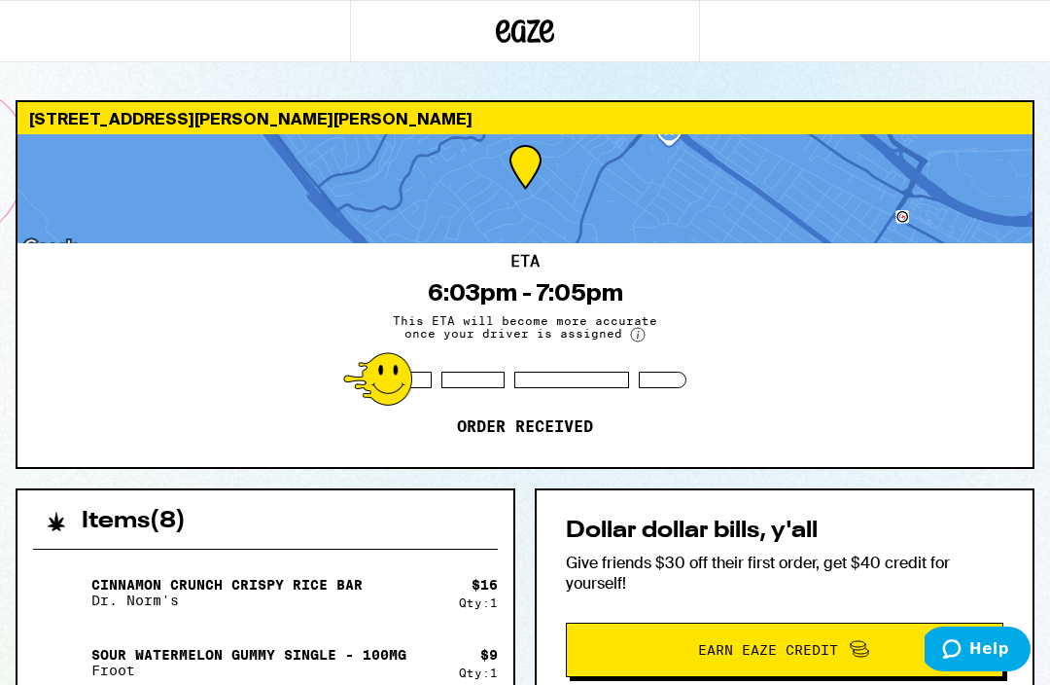
scroll to position [0, 0]
